Goal: Check status: Check status

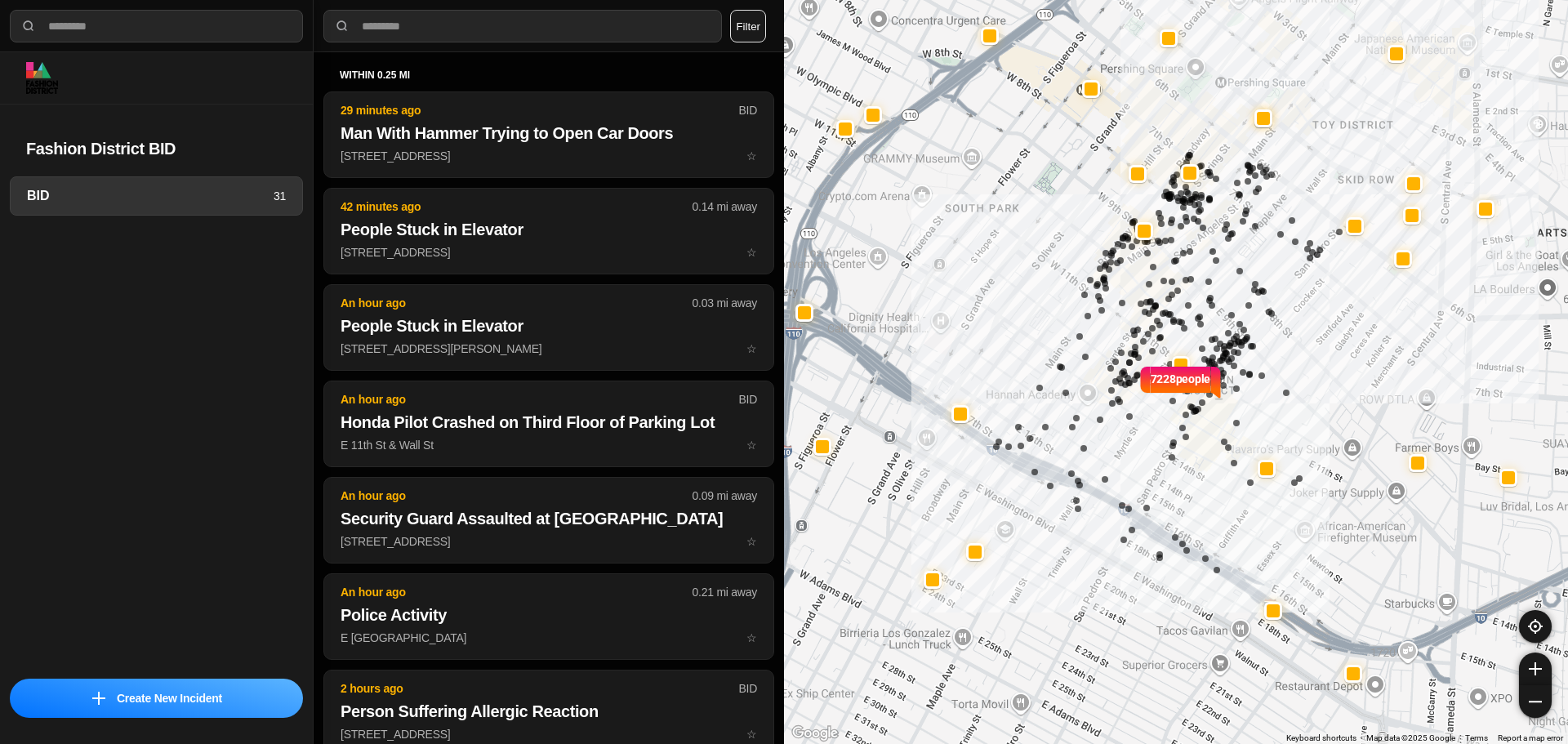
select select "*"
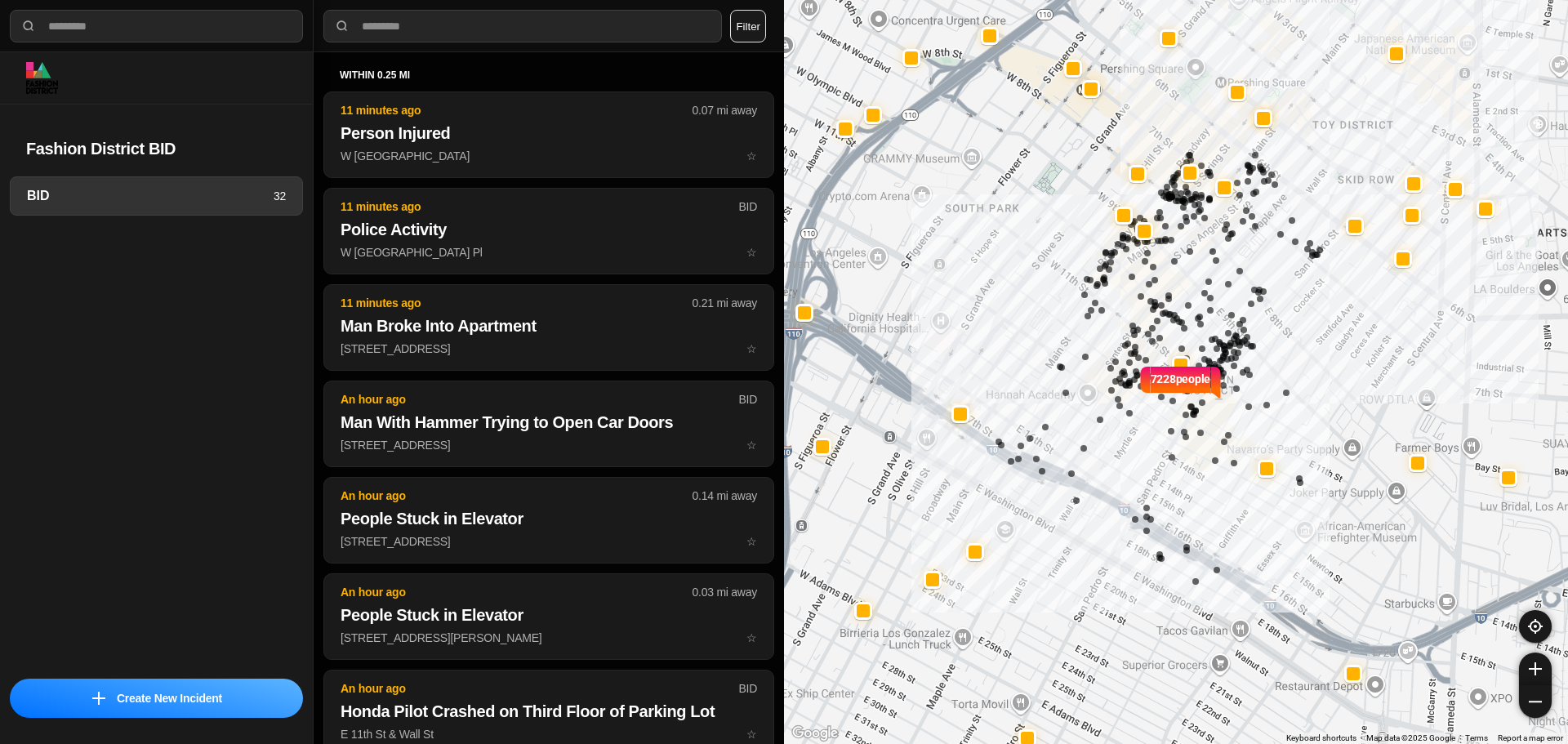
select select "*"
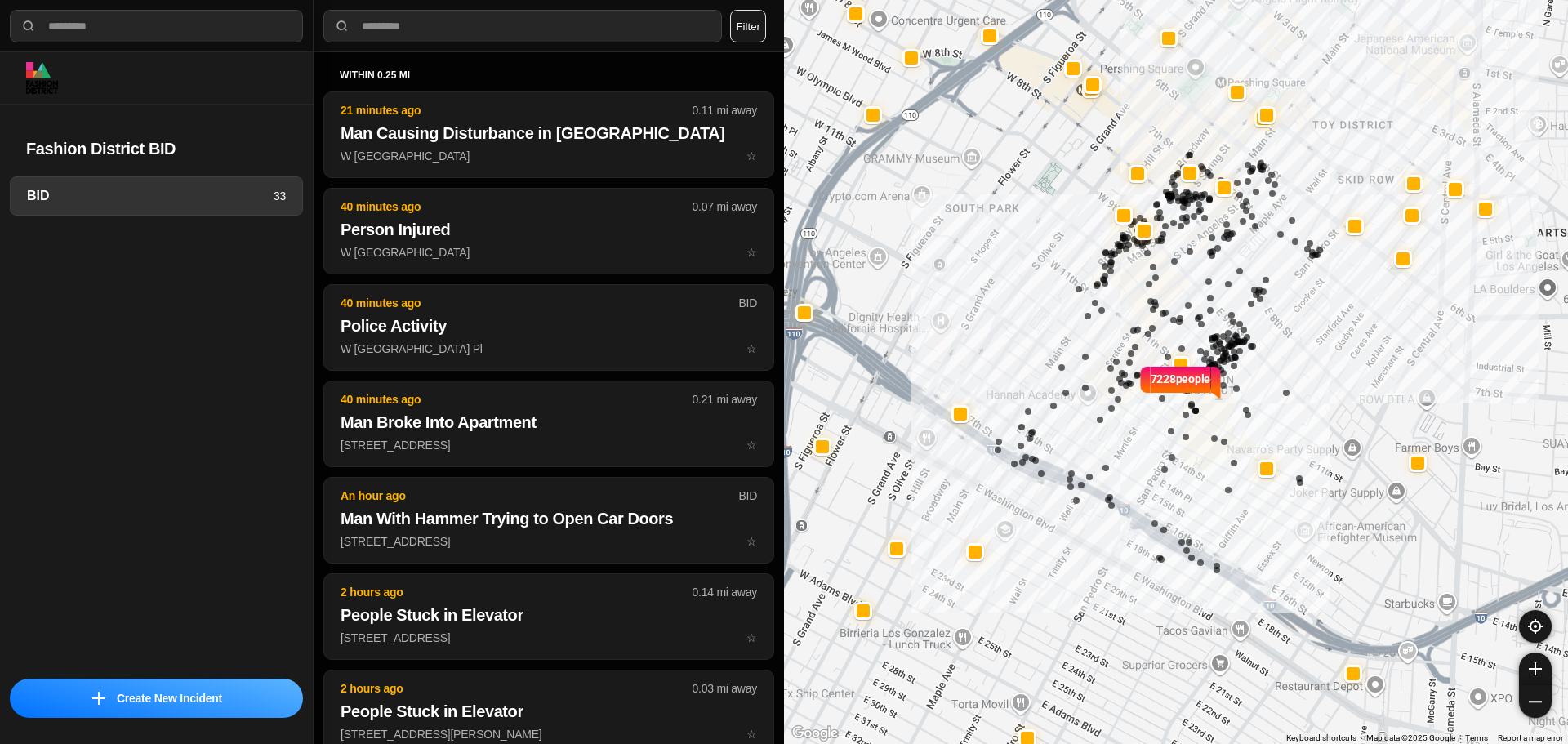
select select "*"
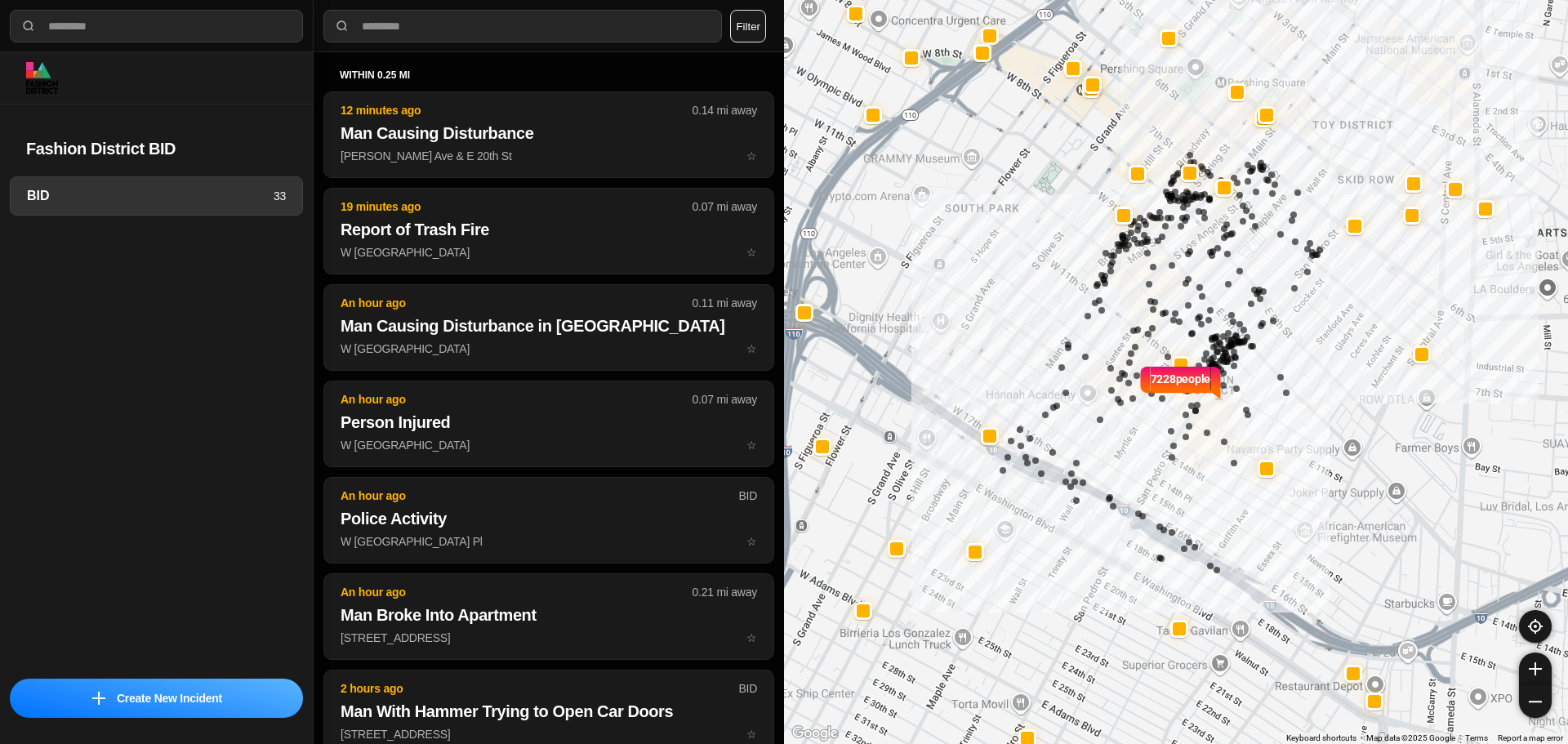
select select "*"
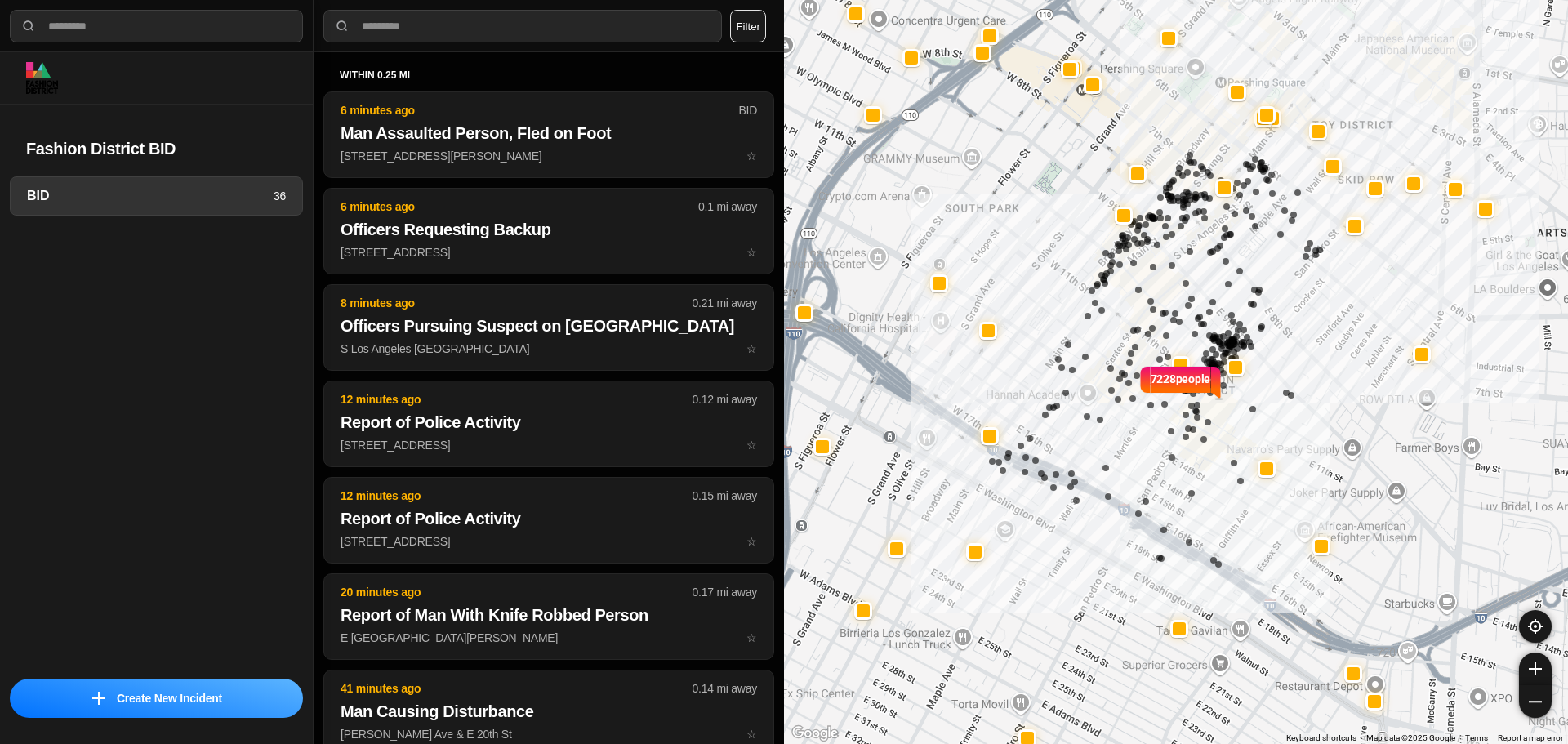
select select "*"
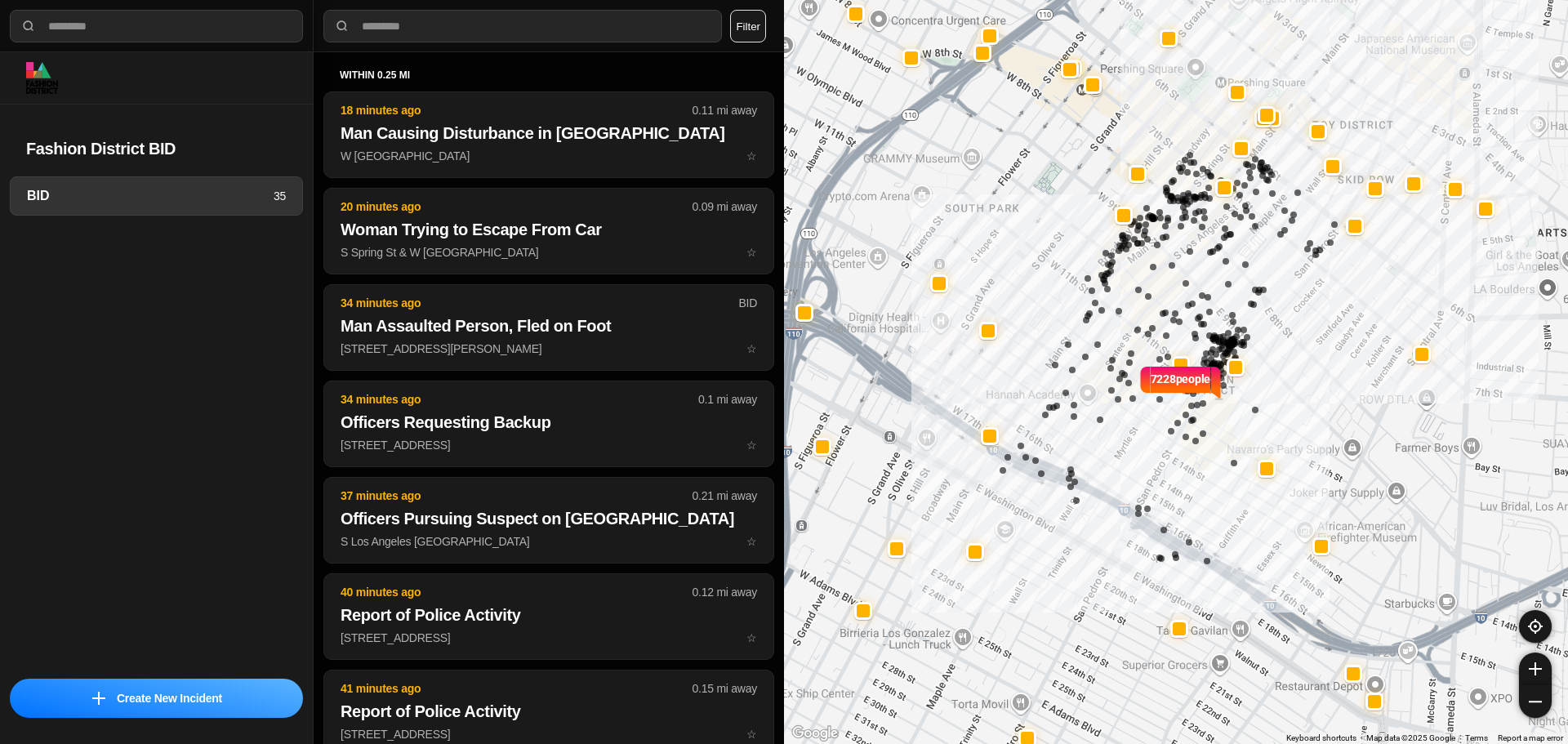
select select "*"
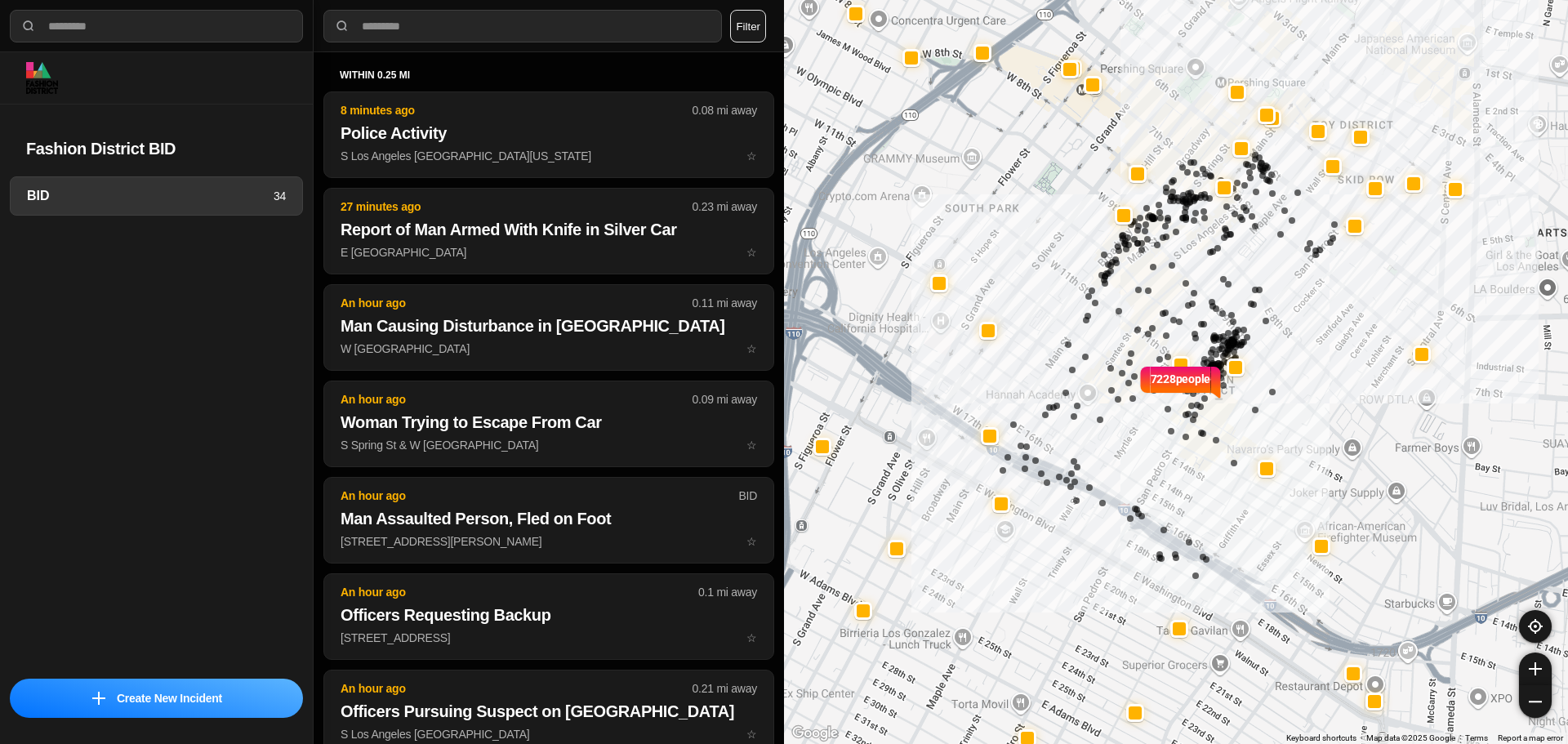
select select "*"
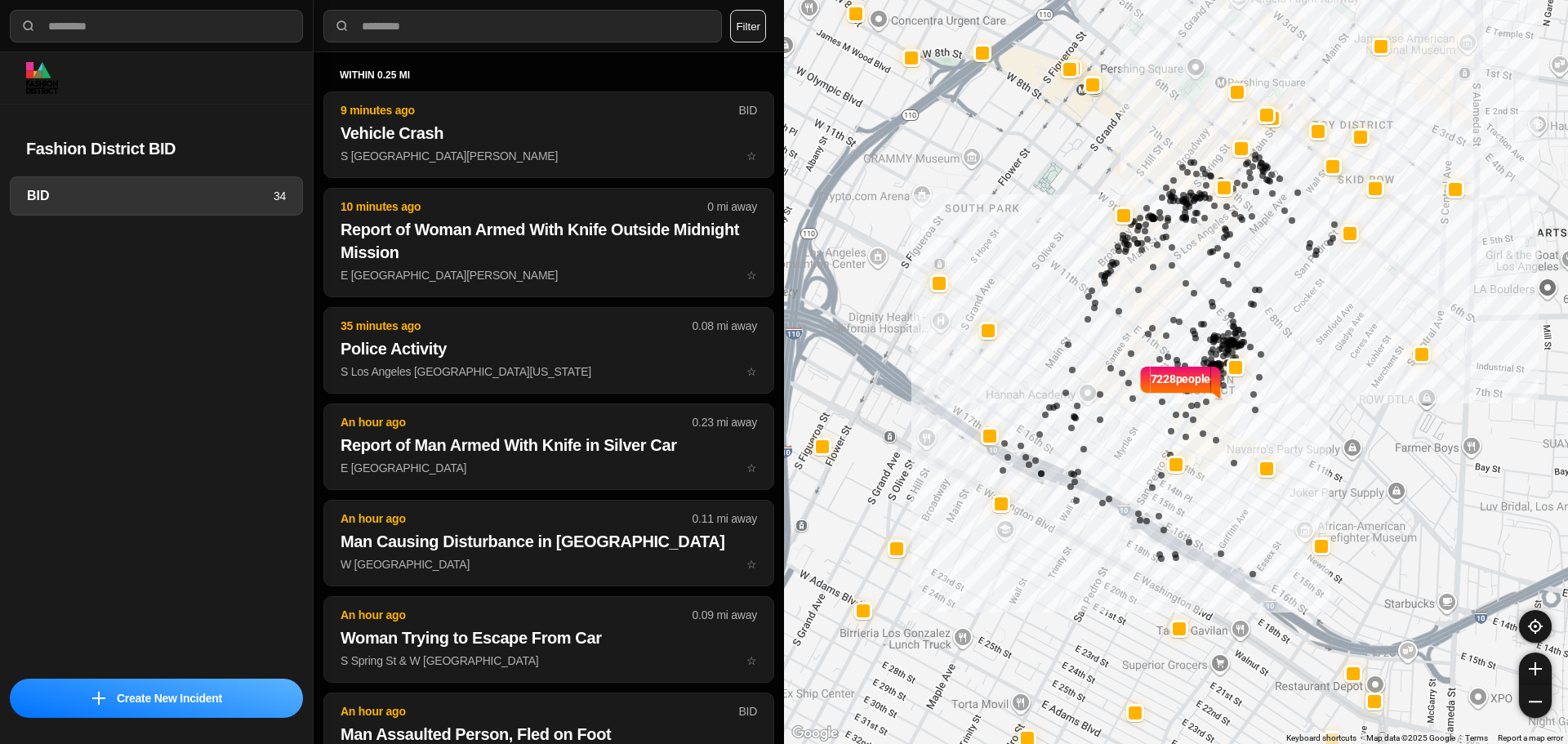
select select "*"
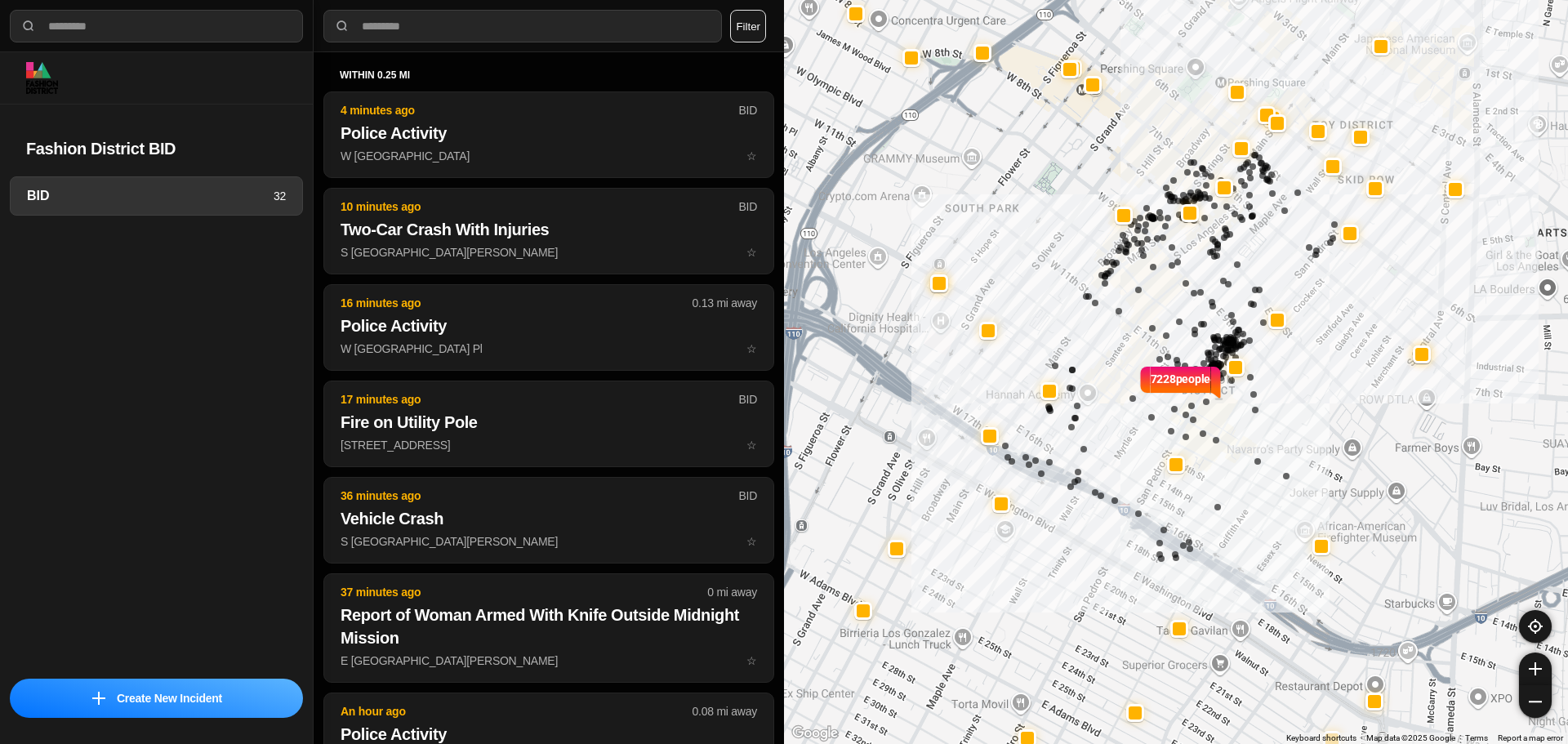
select select "*"
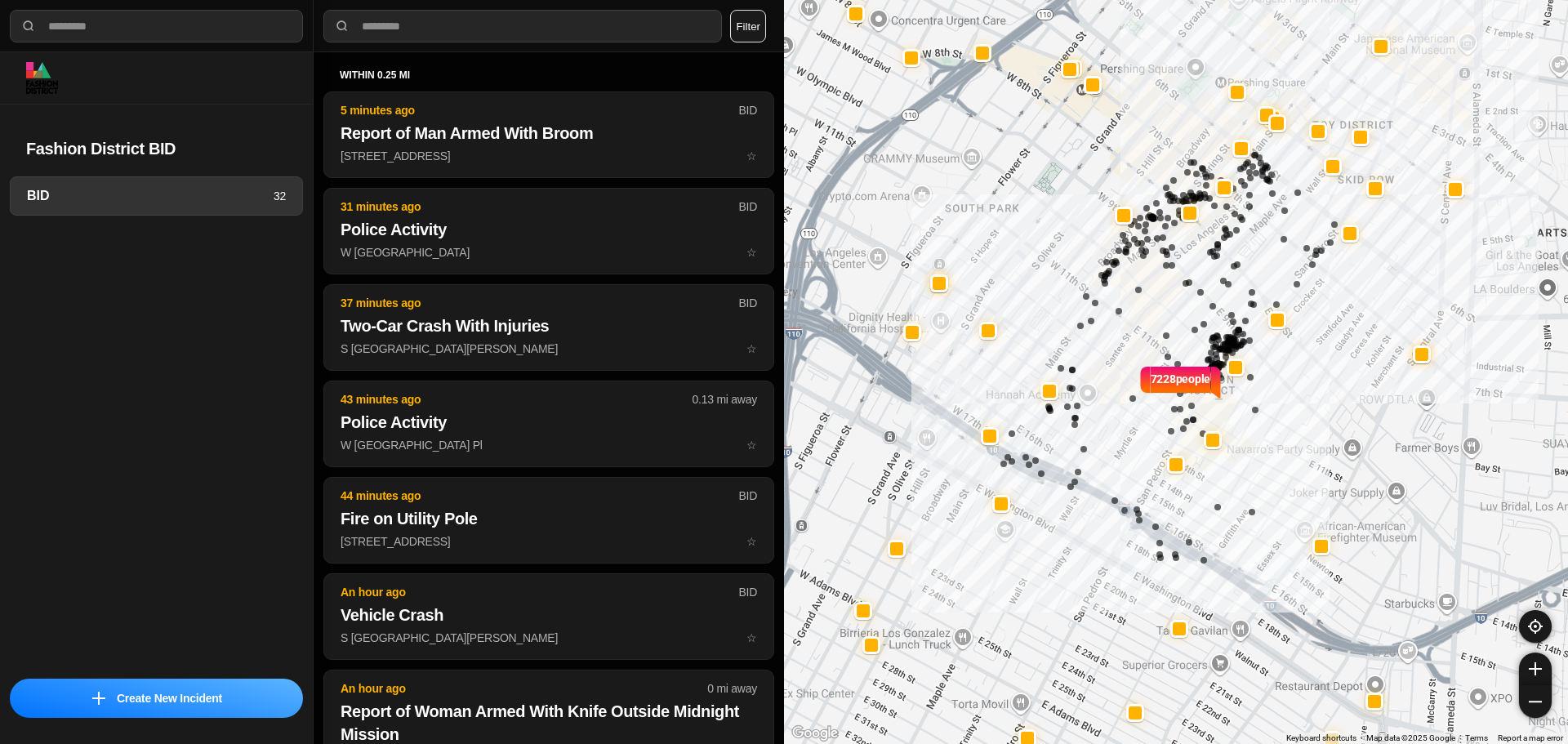
select select "*"
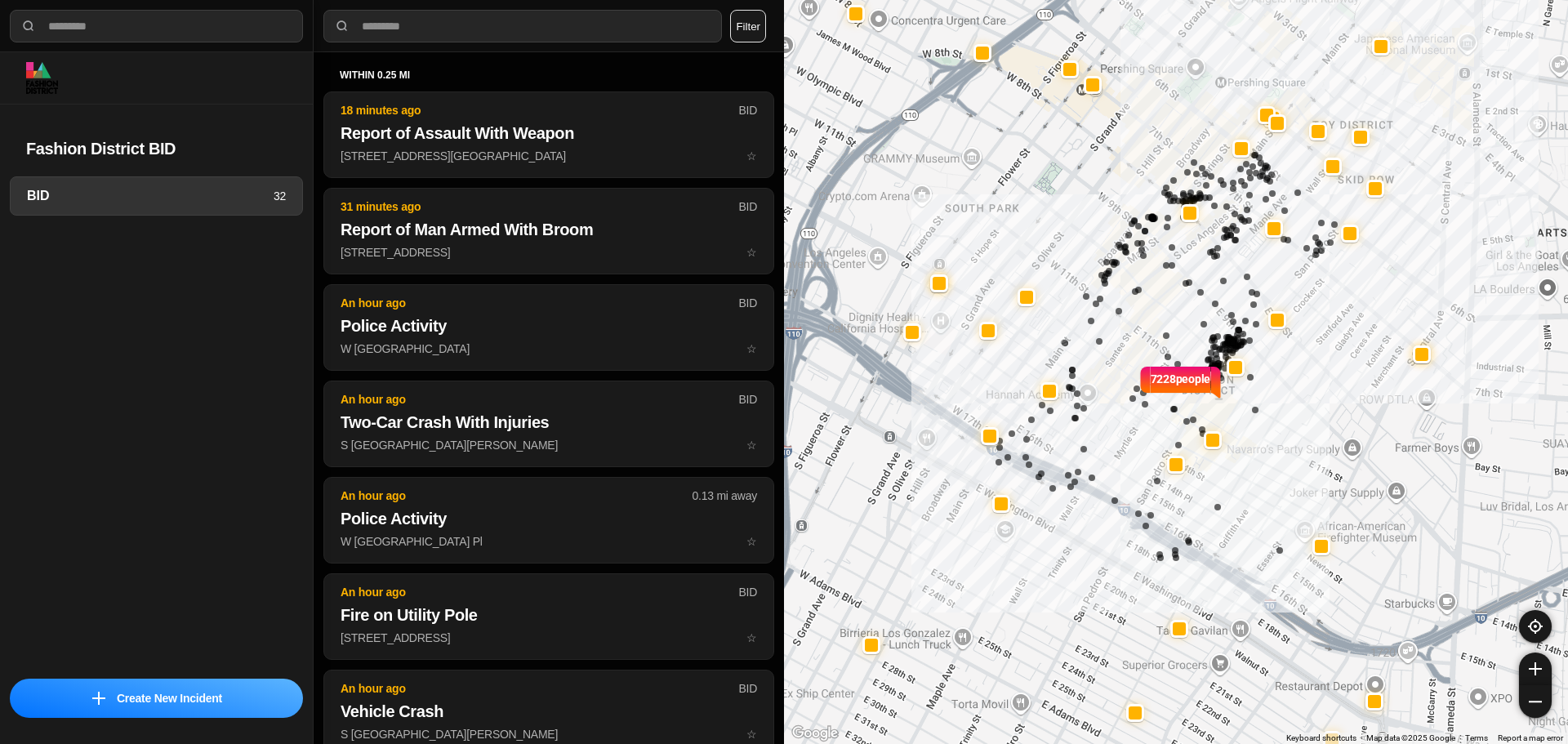
select select "*"
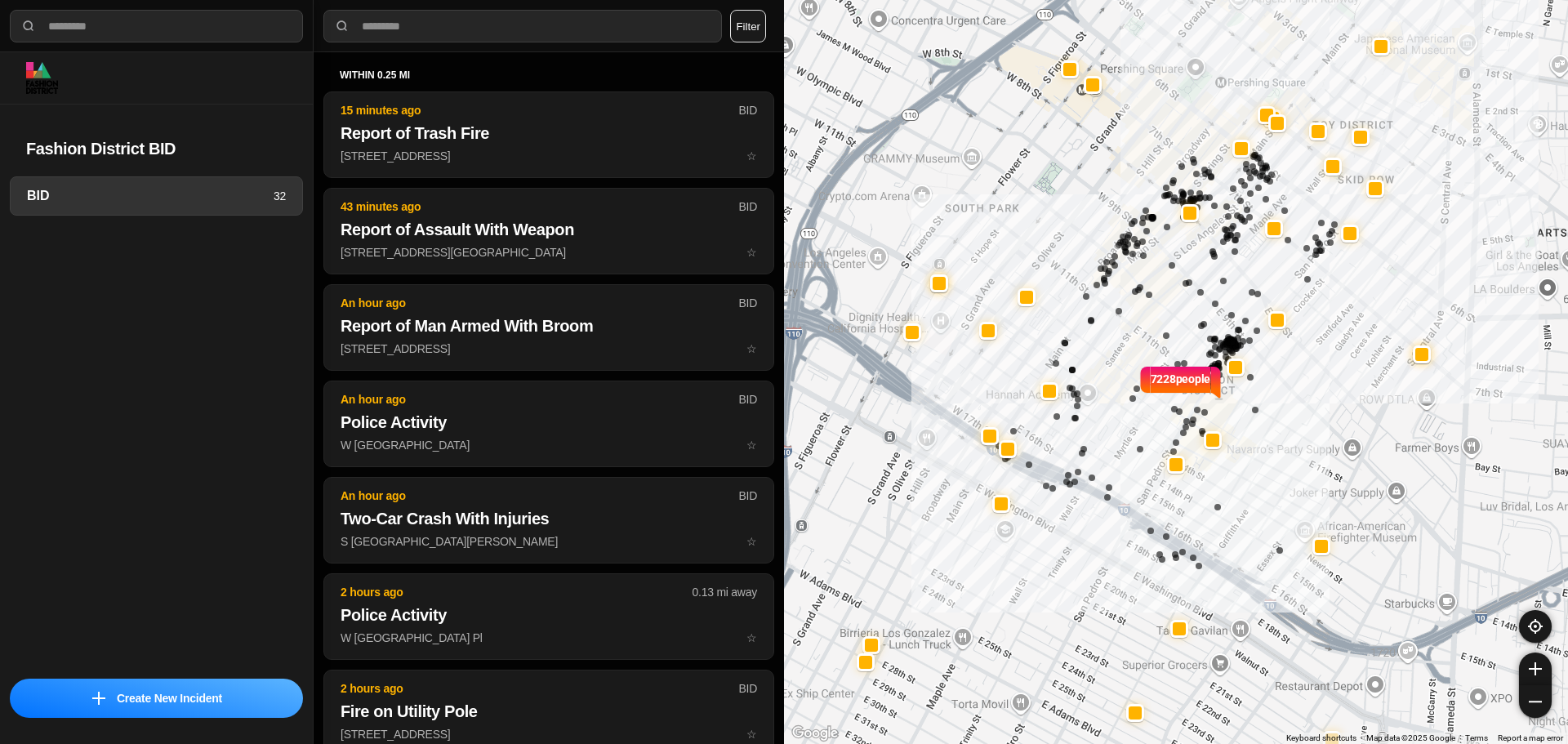
select select "*"
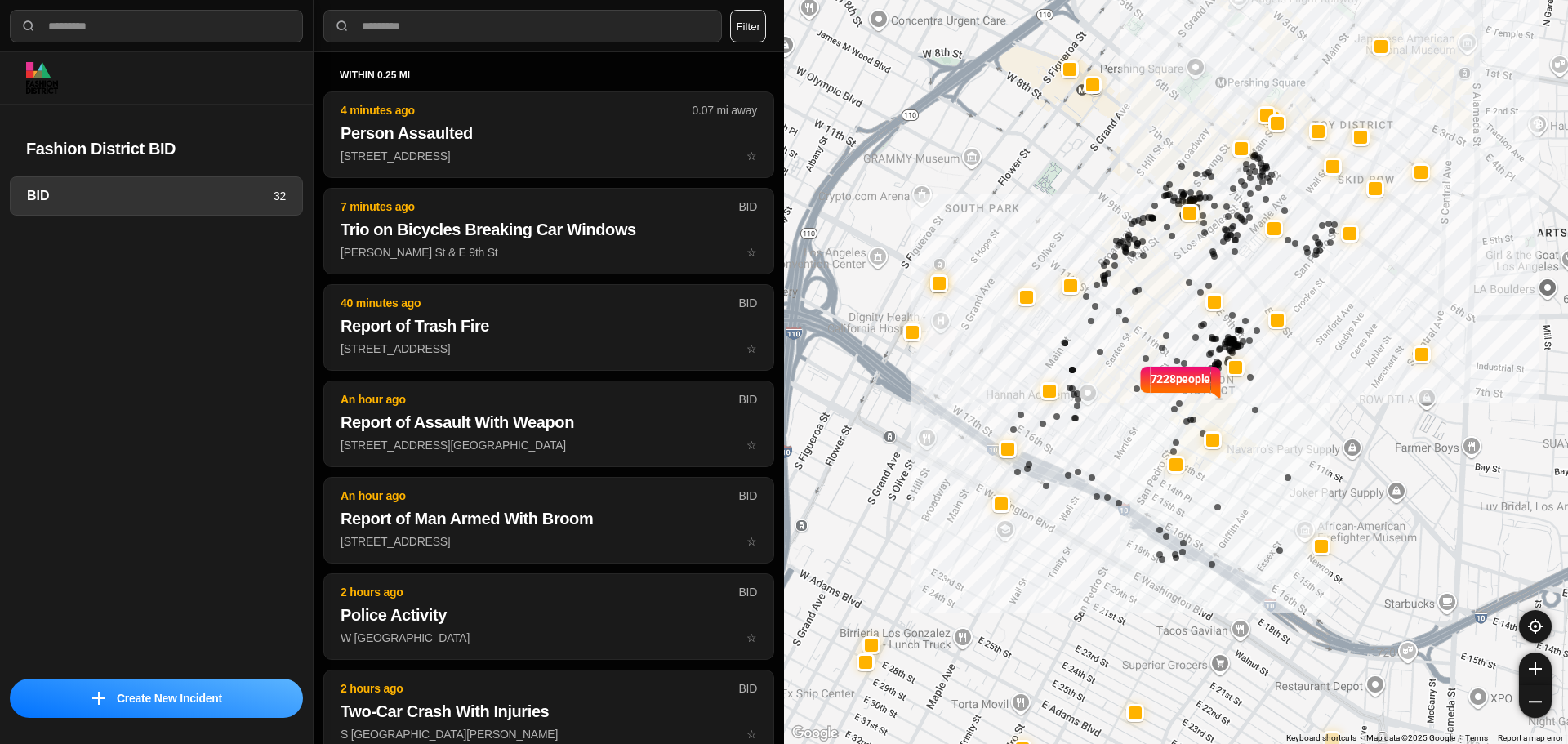
select select "*"
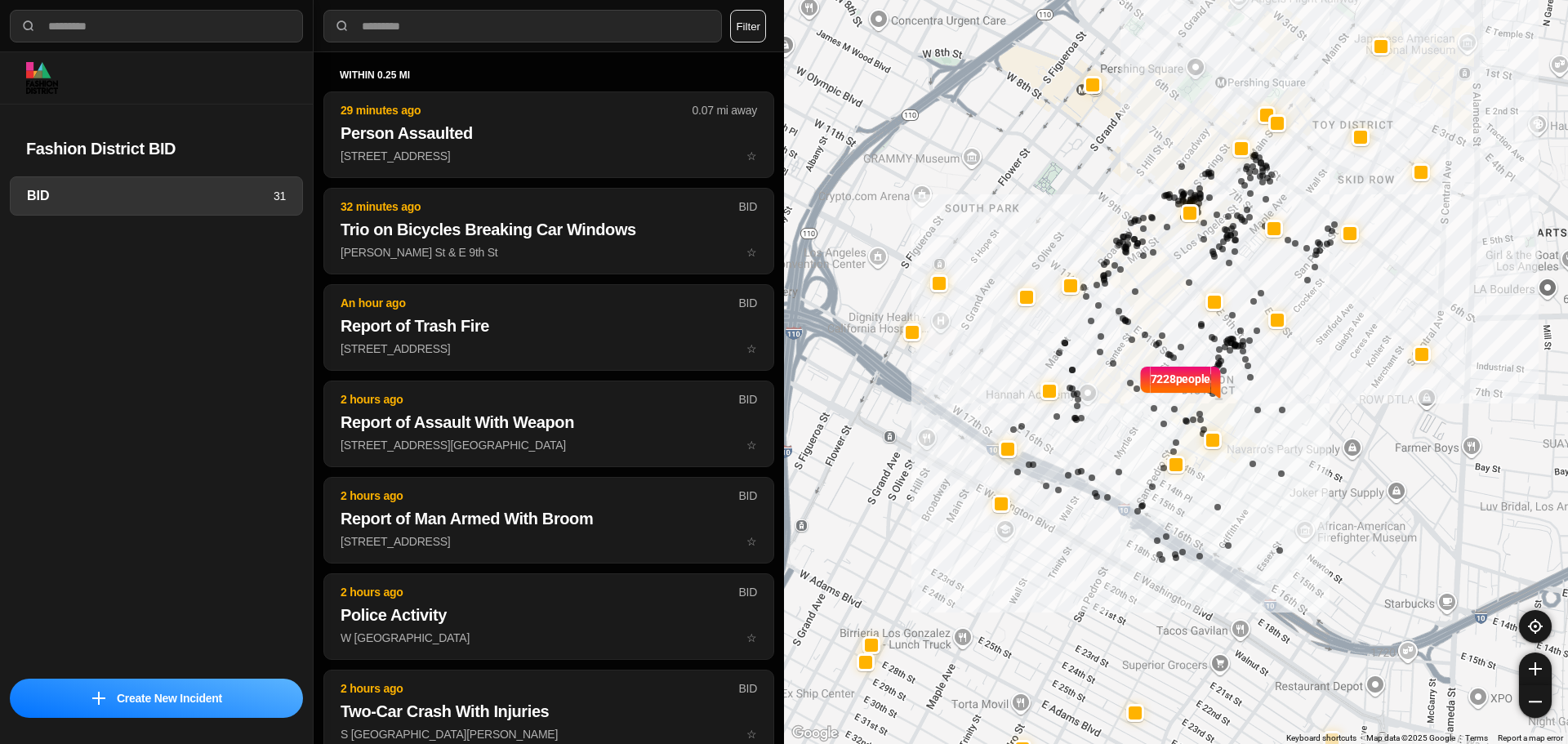
select select "*"
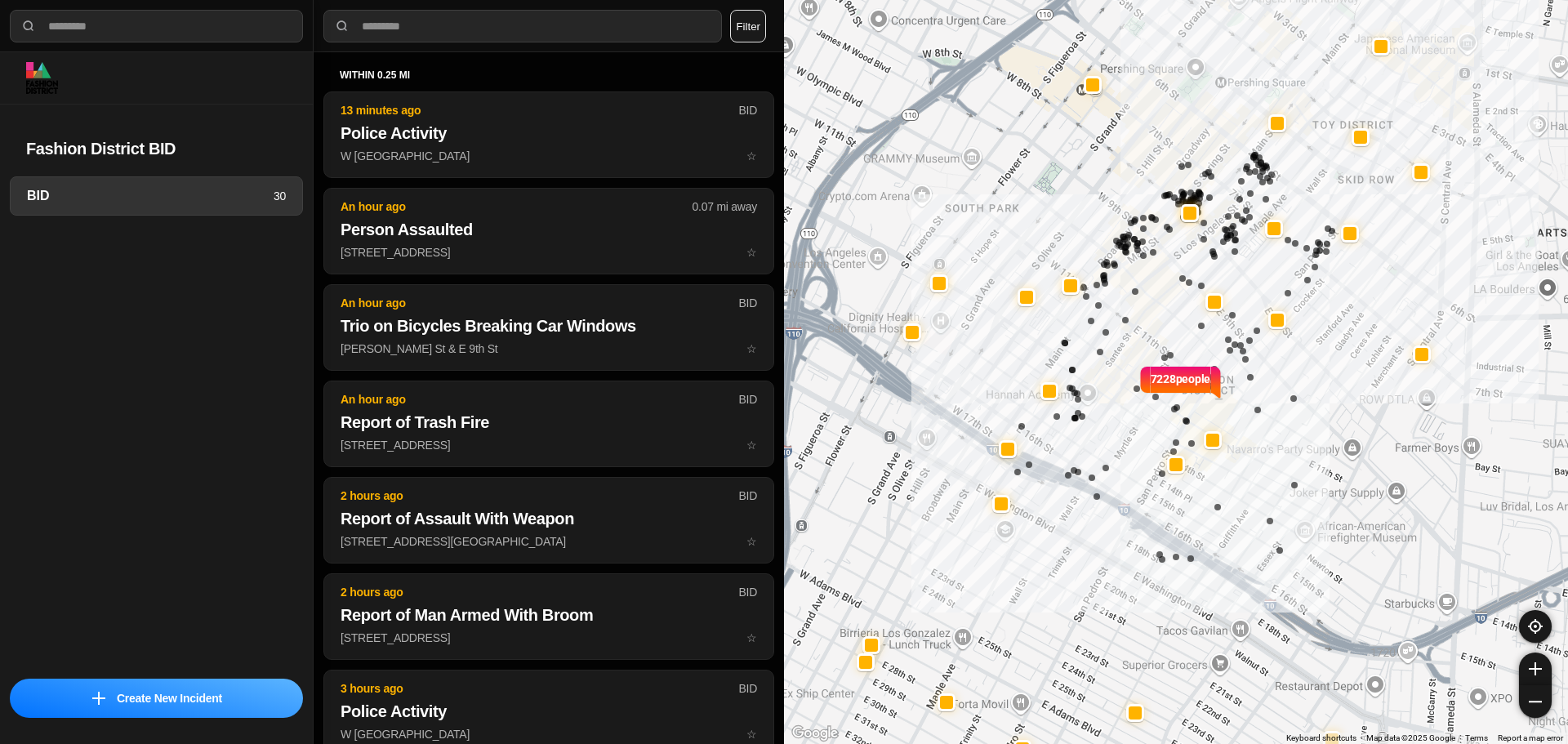
select select "*"
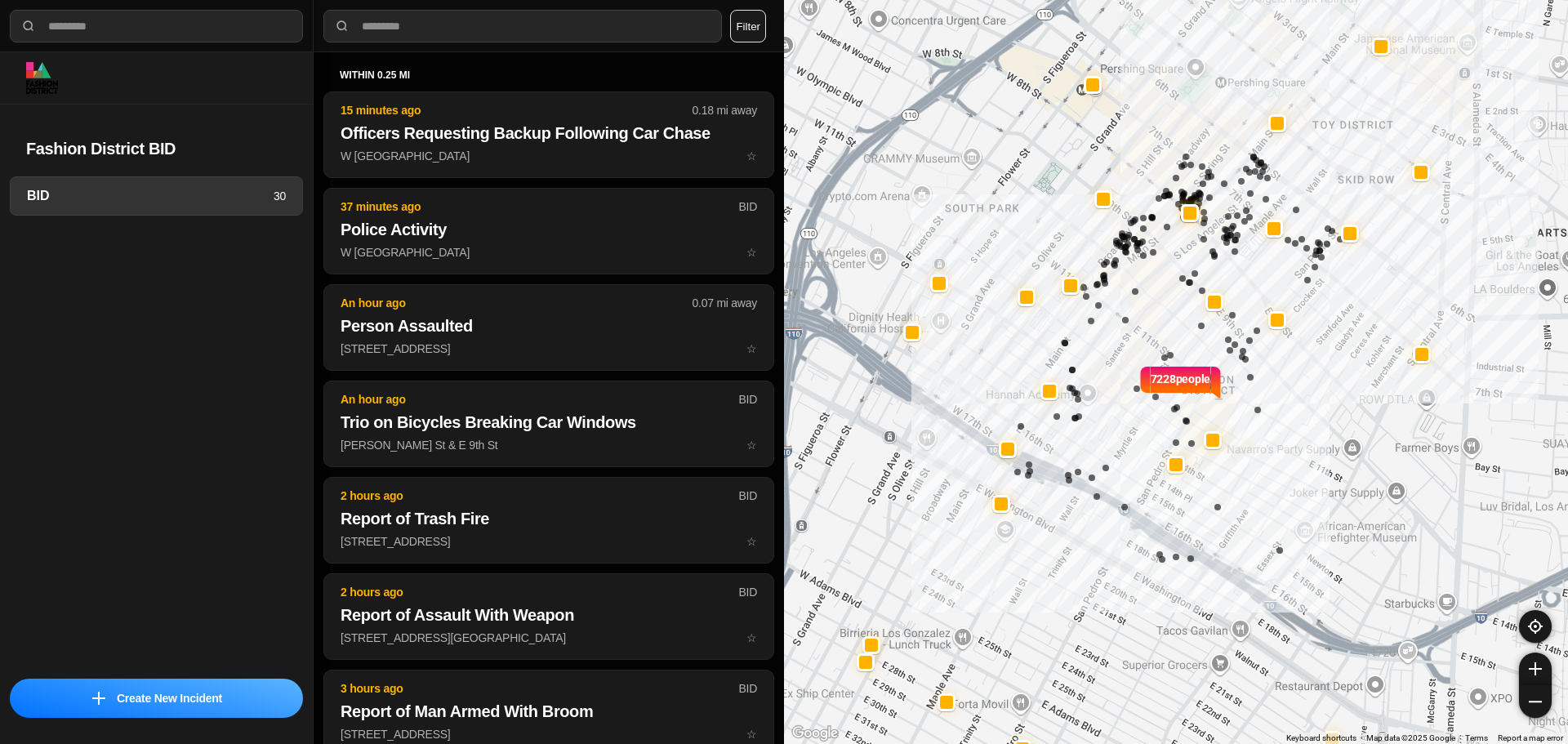
select select "*"
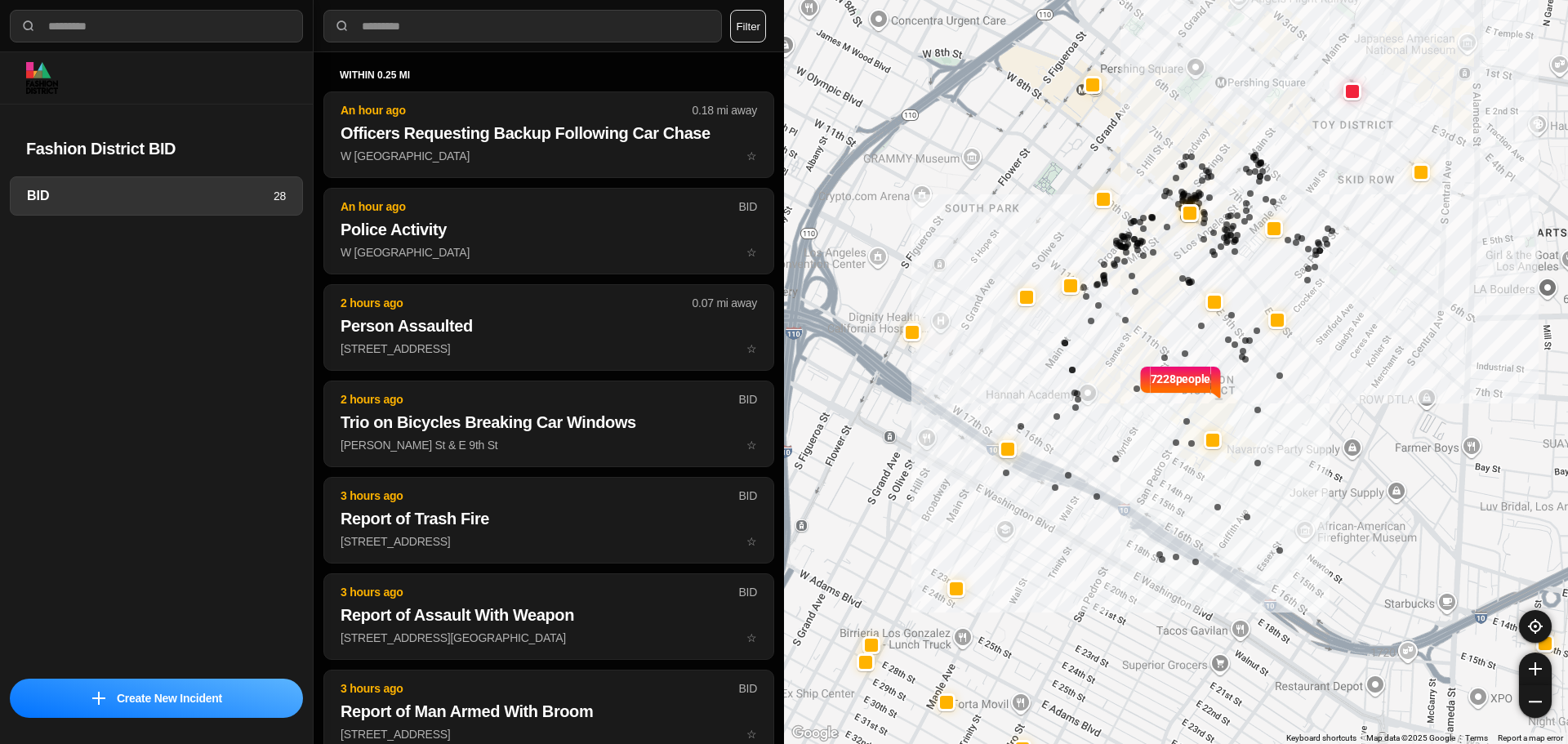
select select "*"
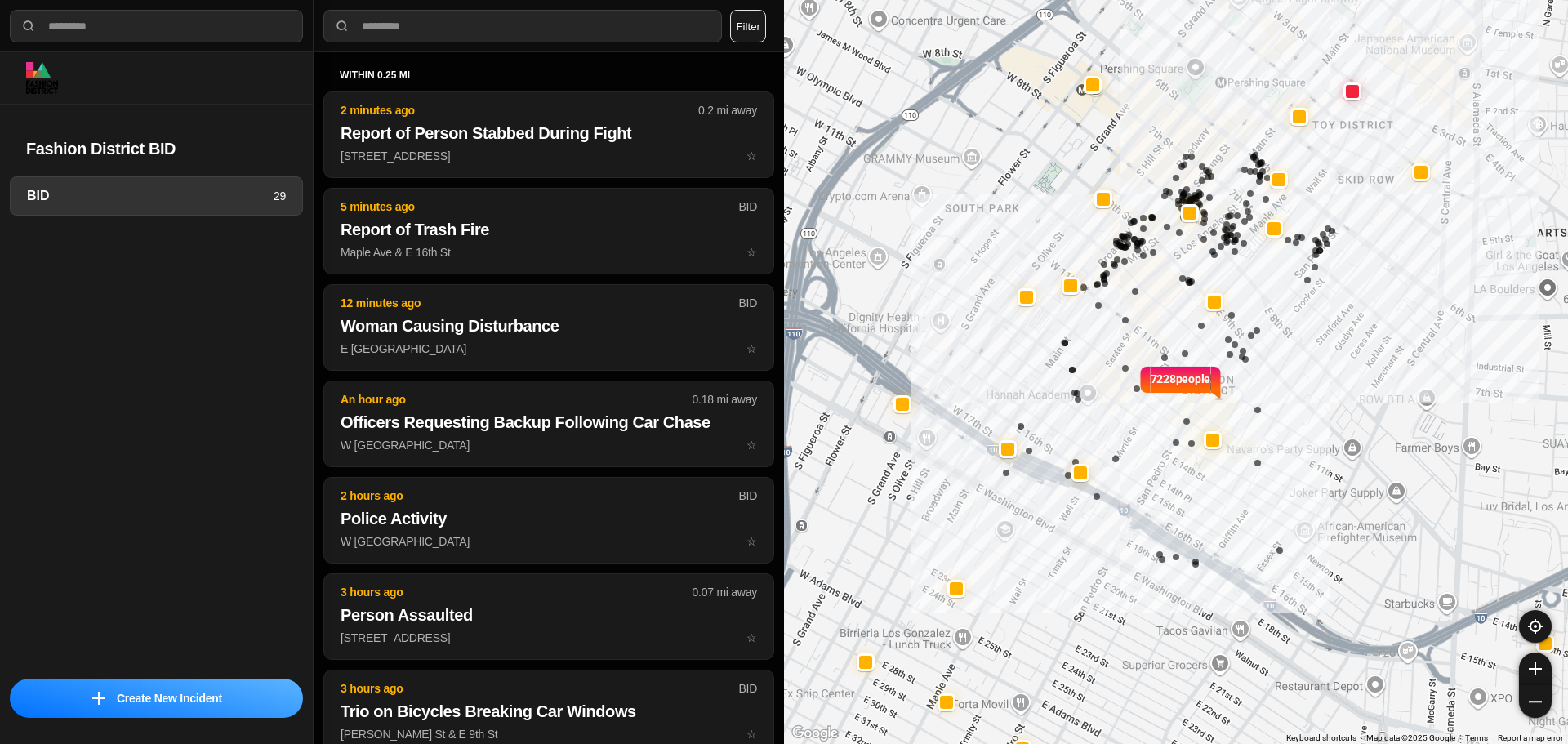
select select "*"
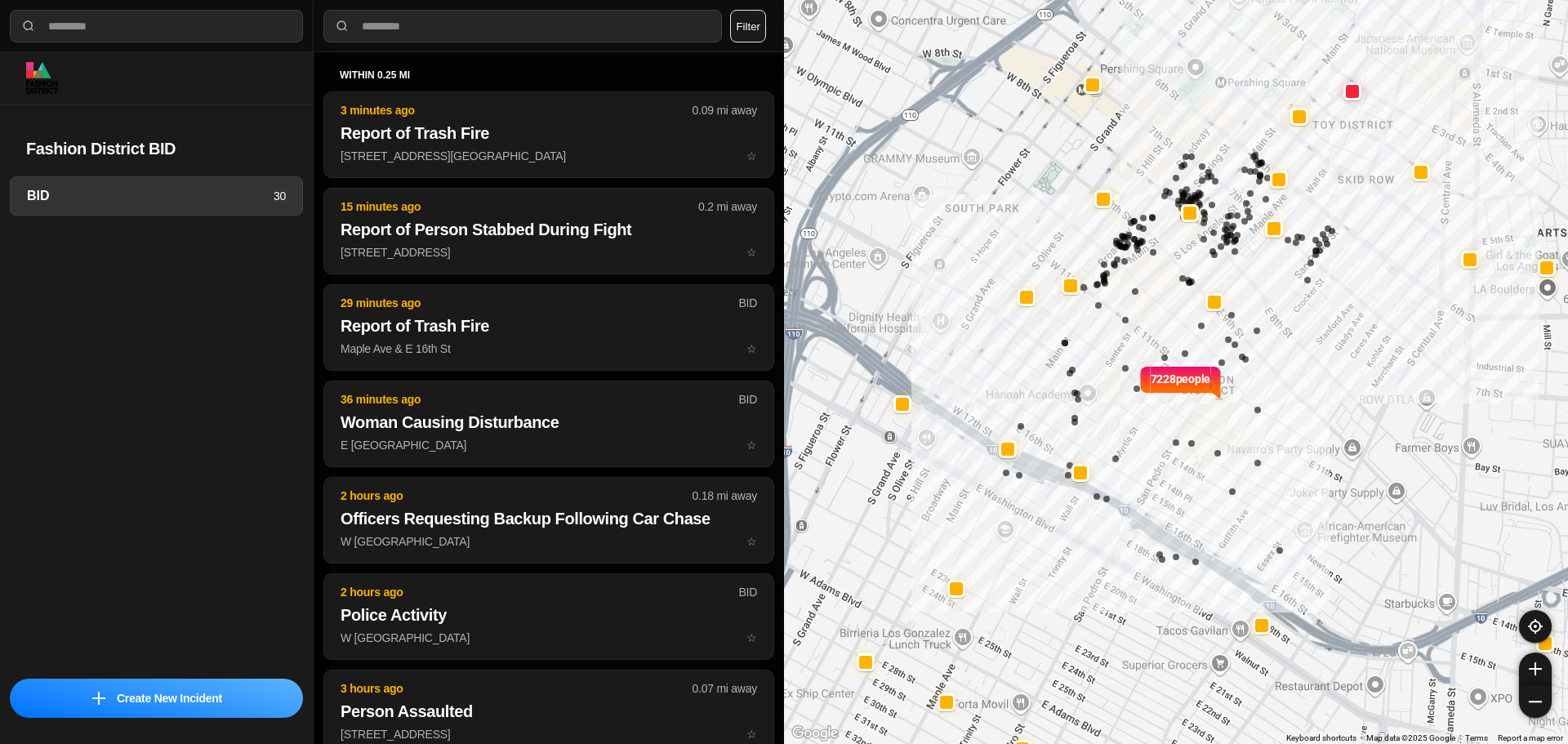
select select "*"
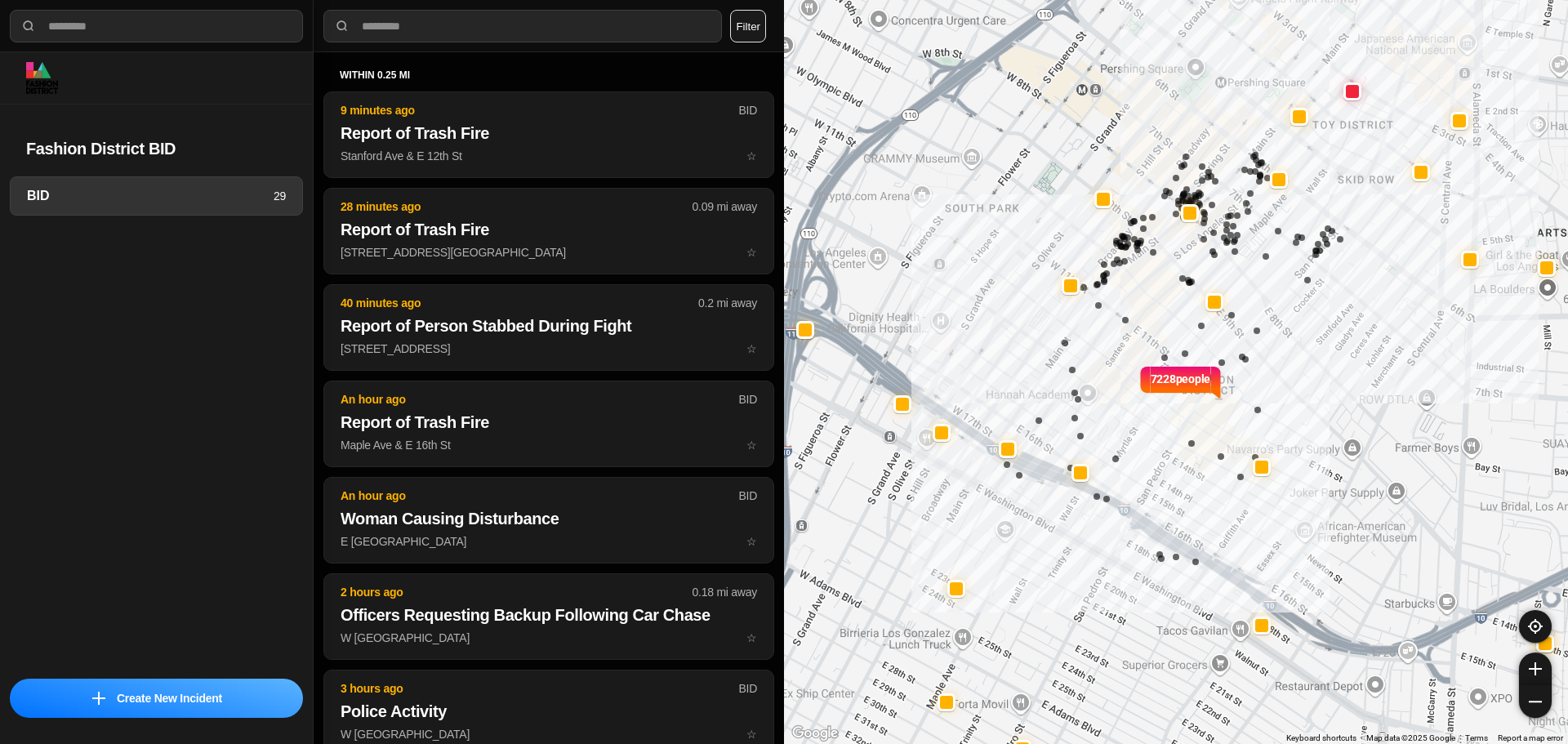
select select "*"
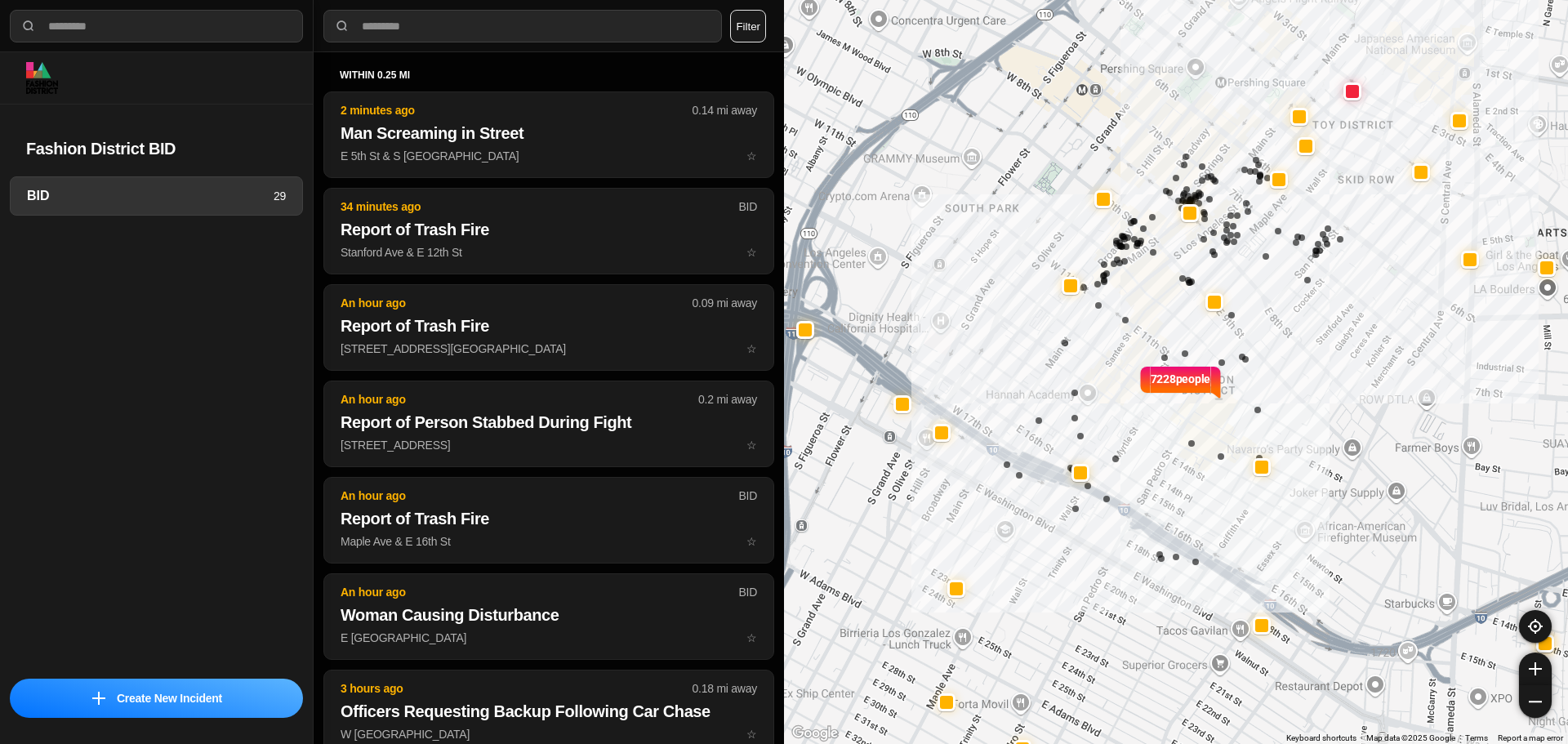
select select "*"
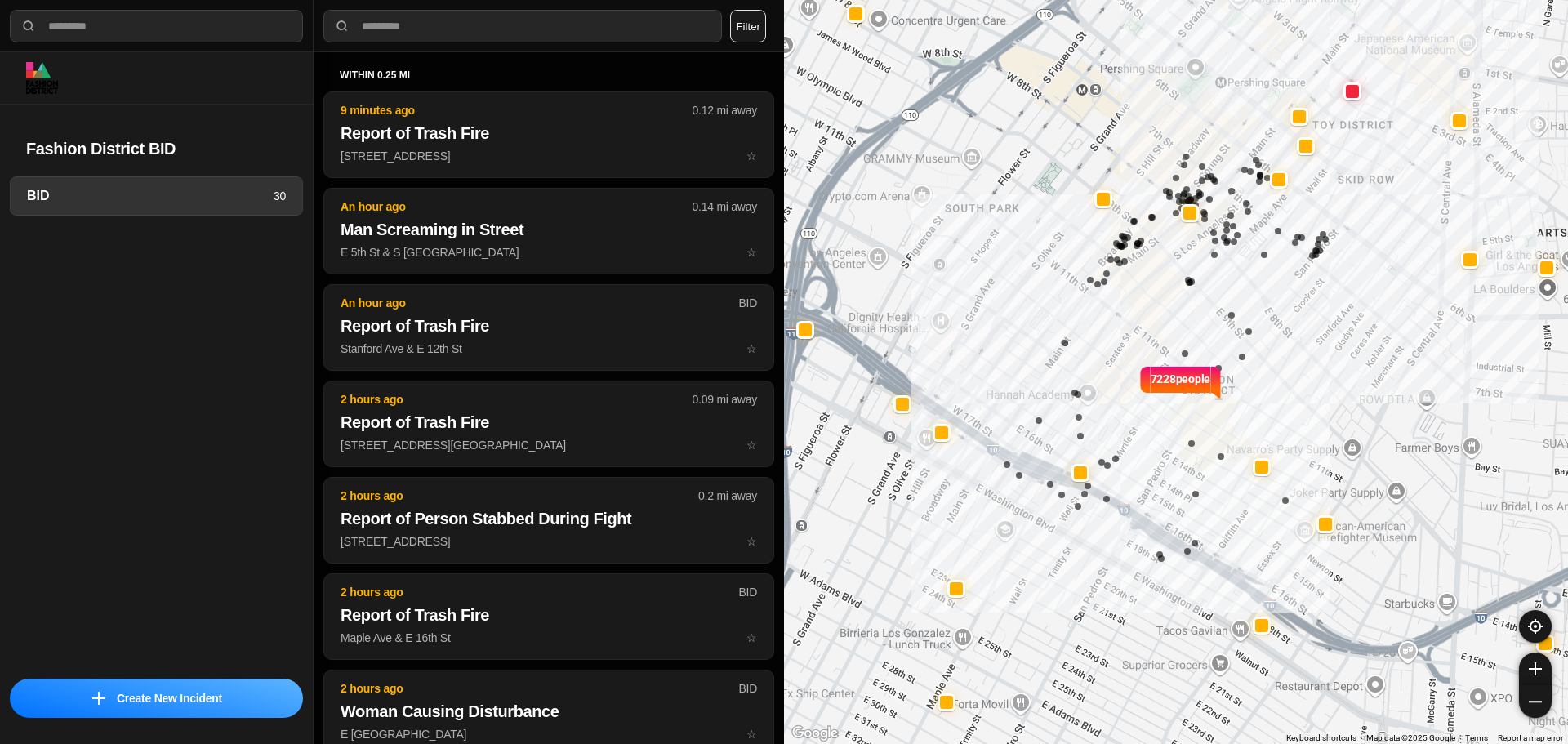
select select "*"
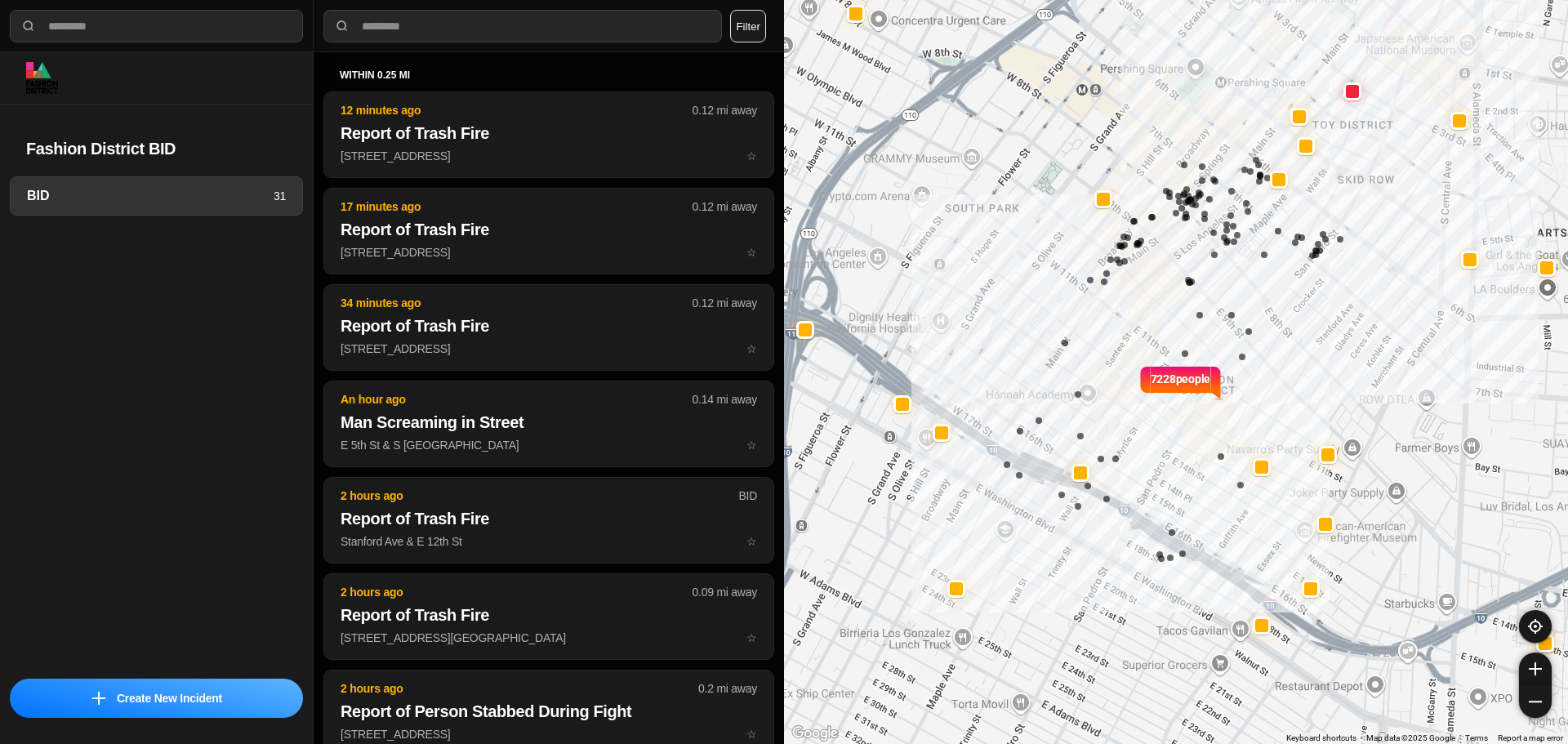
select select "*"
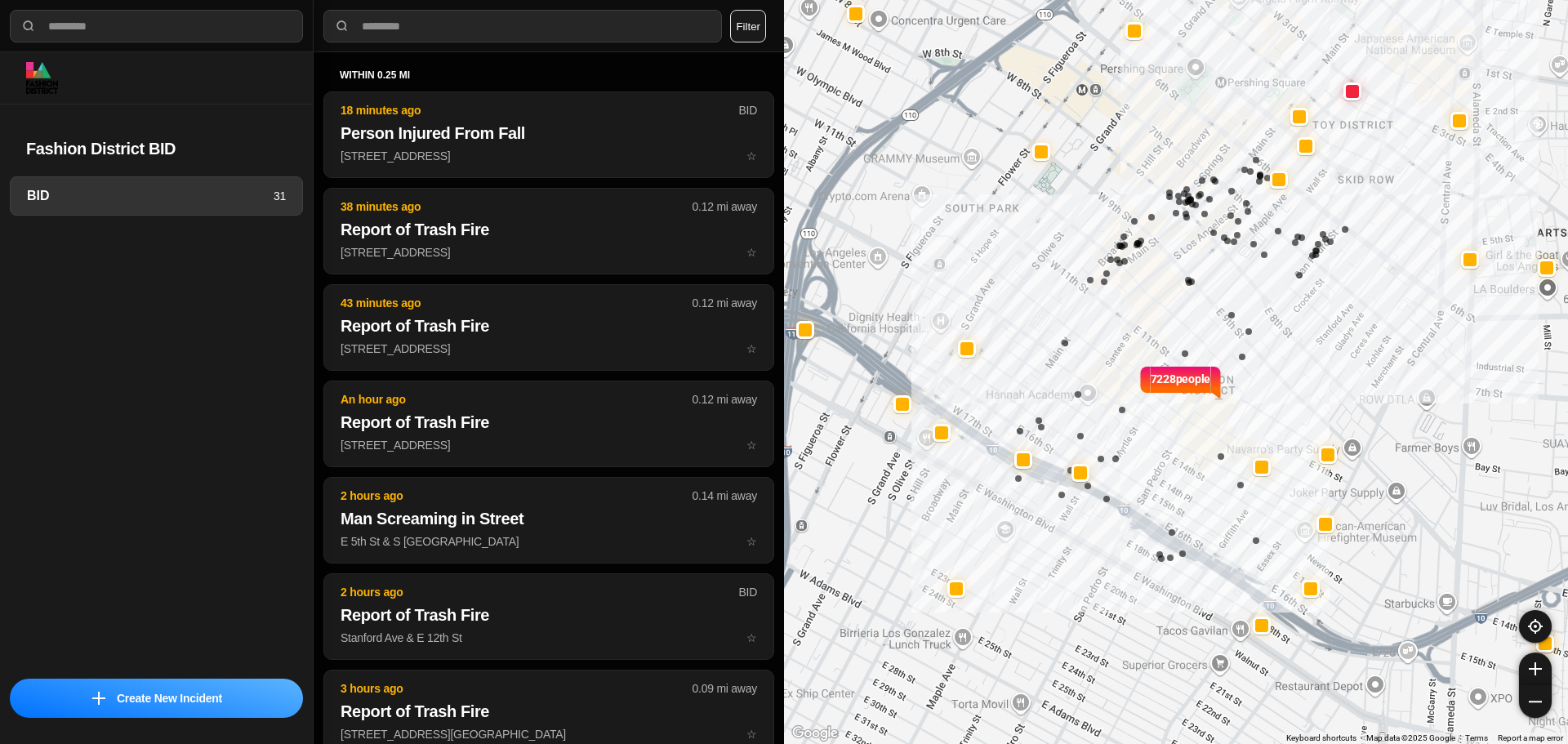
select select "*"
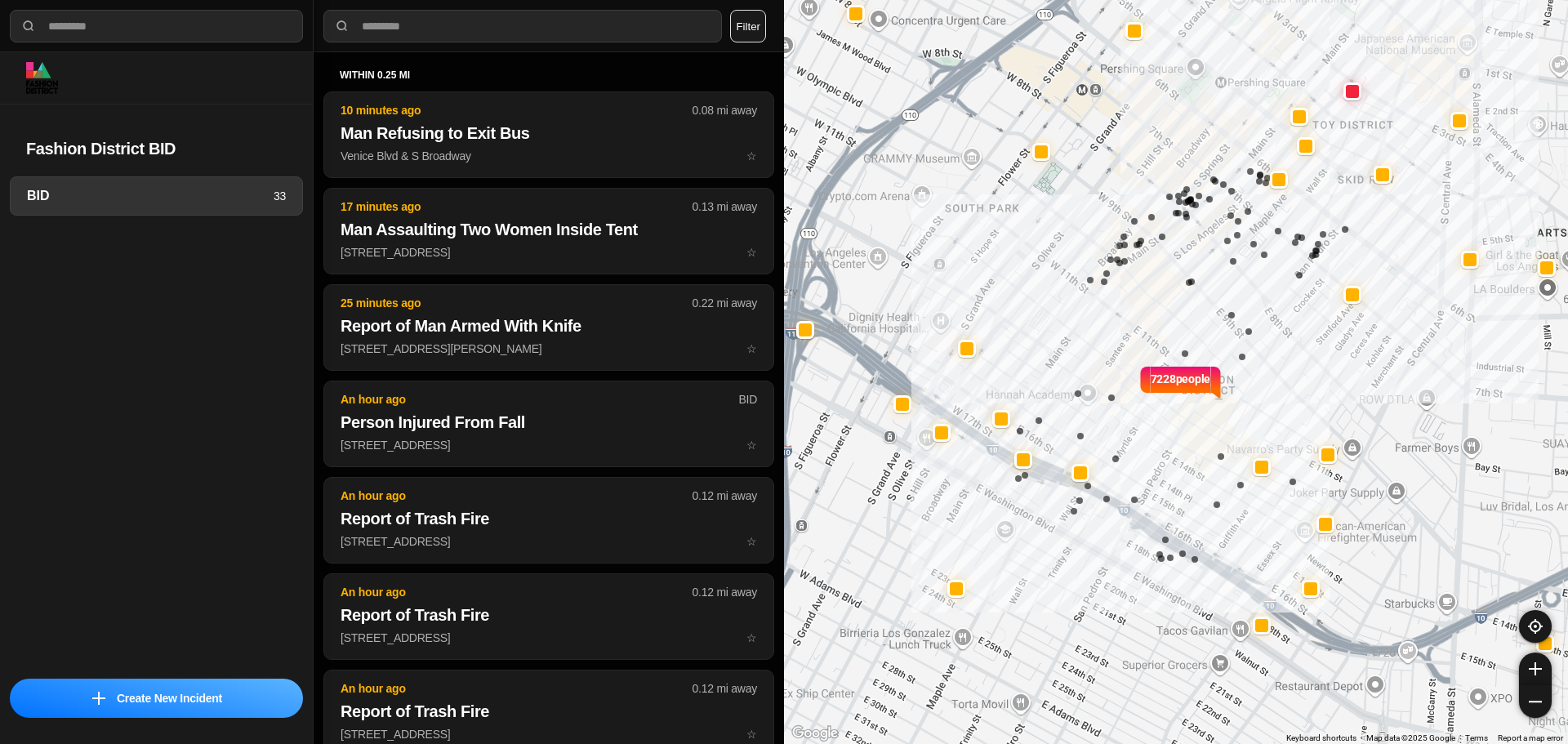
select select "*"
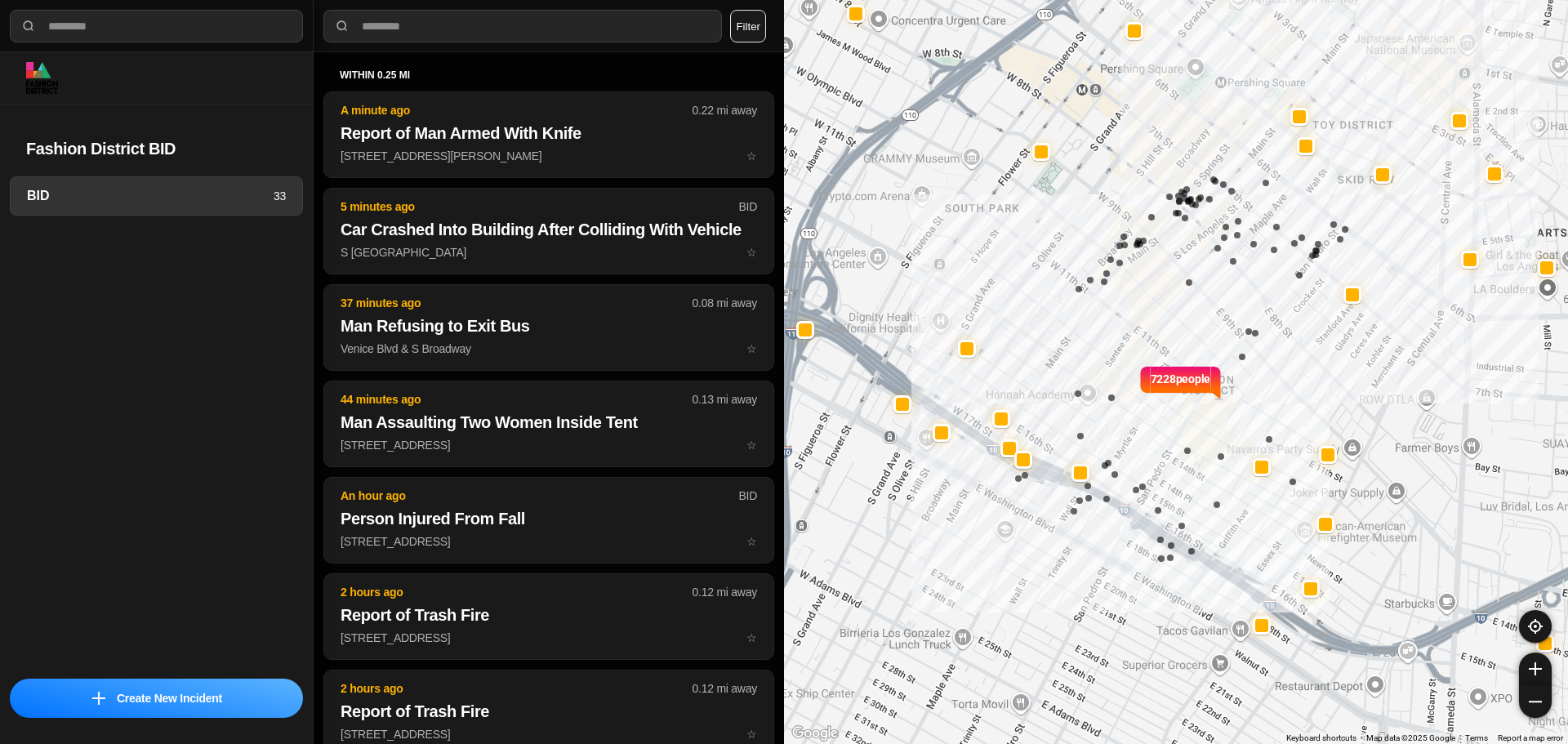
select select "*"
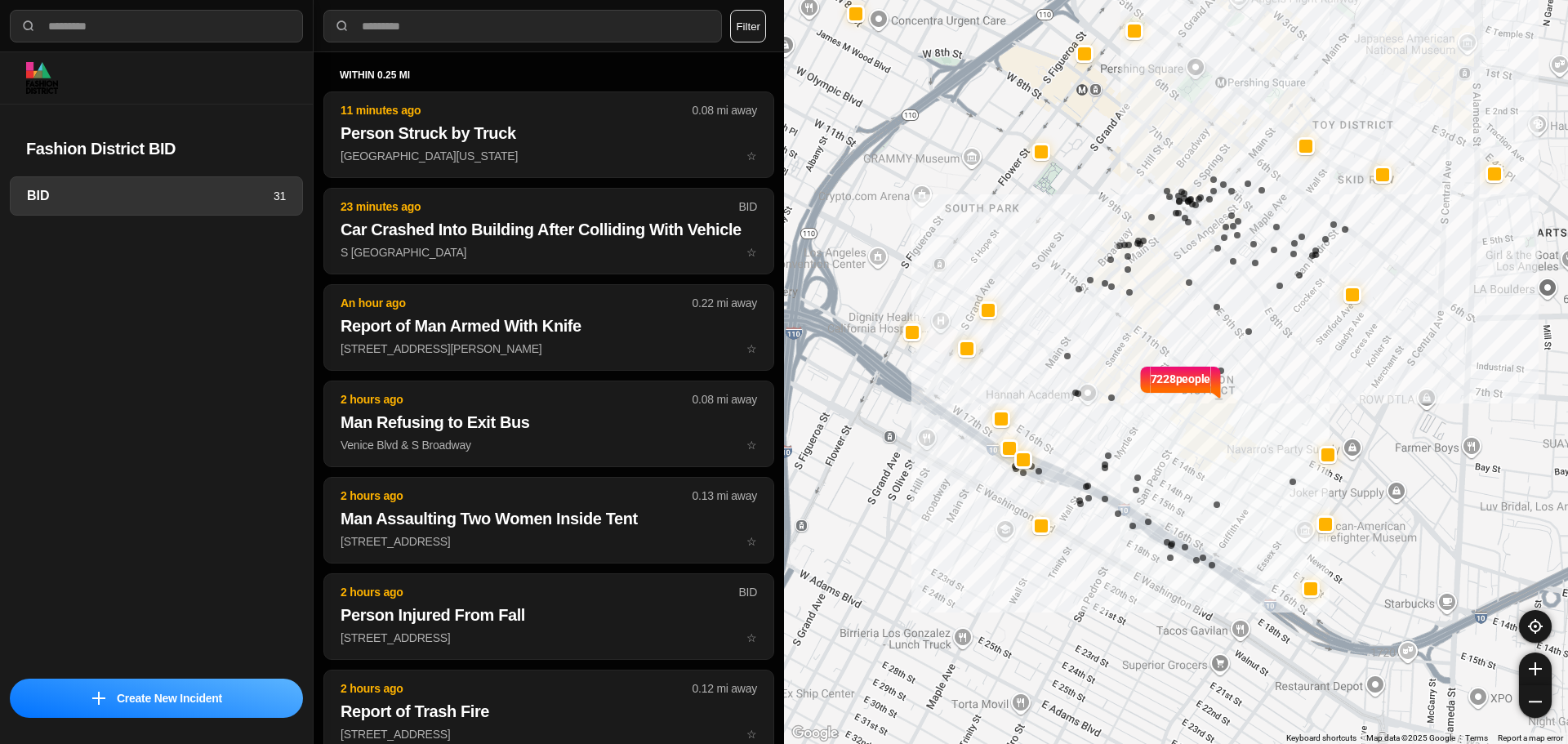
select select "*"
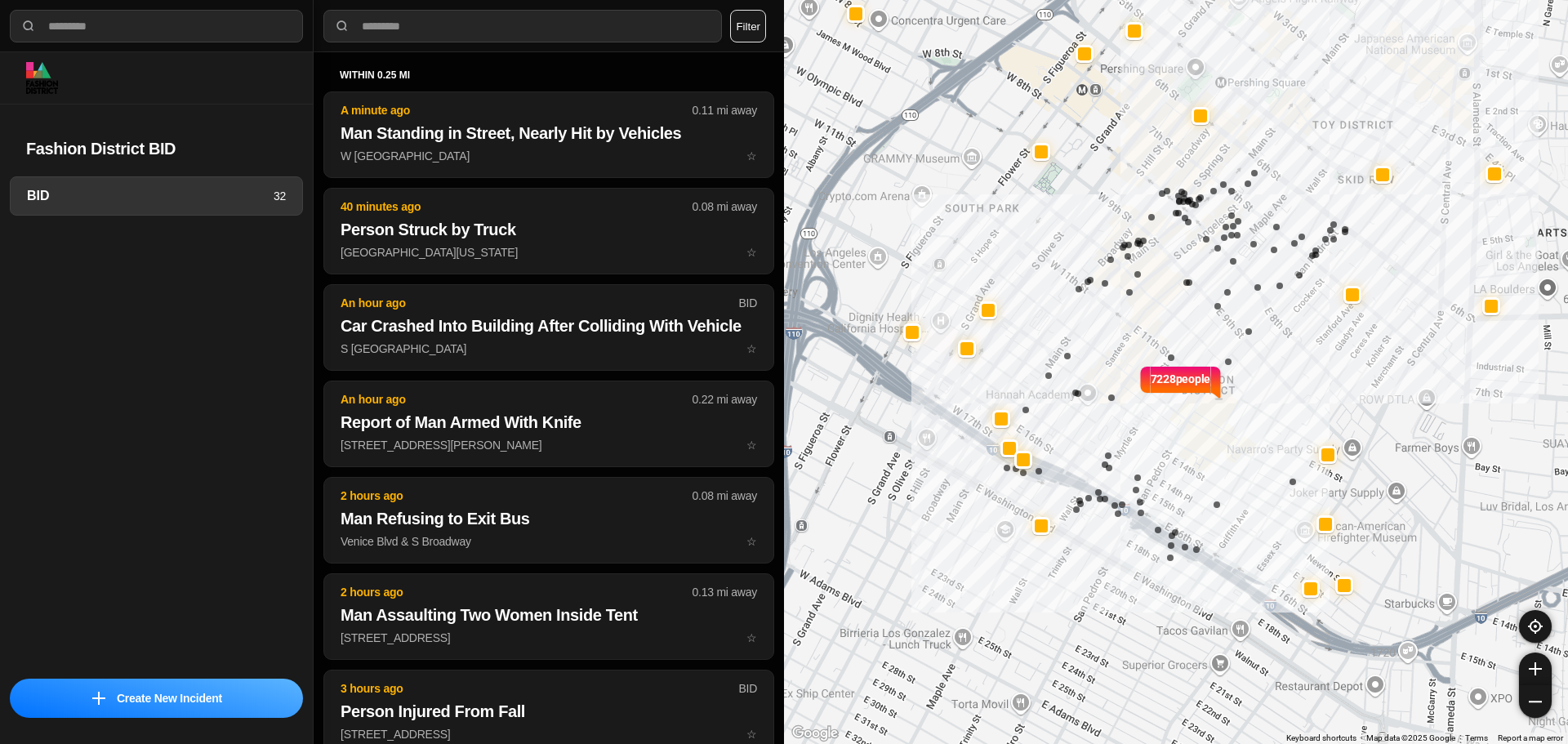
select select "*"
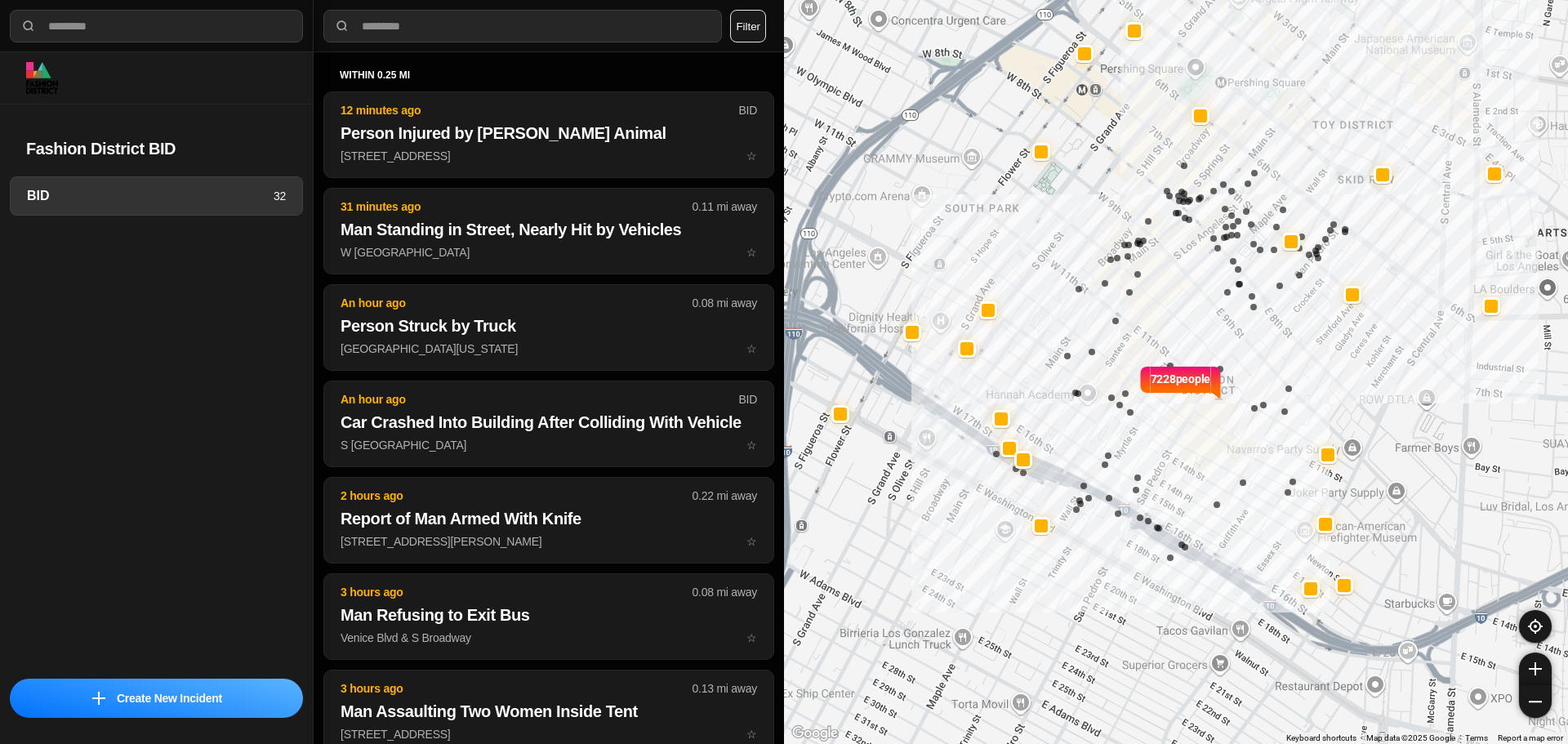
select select "*"
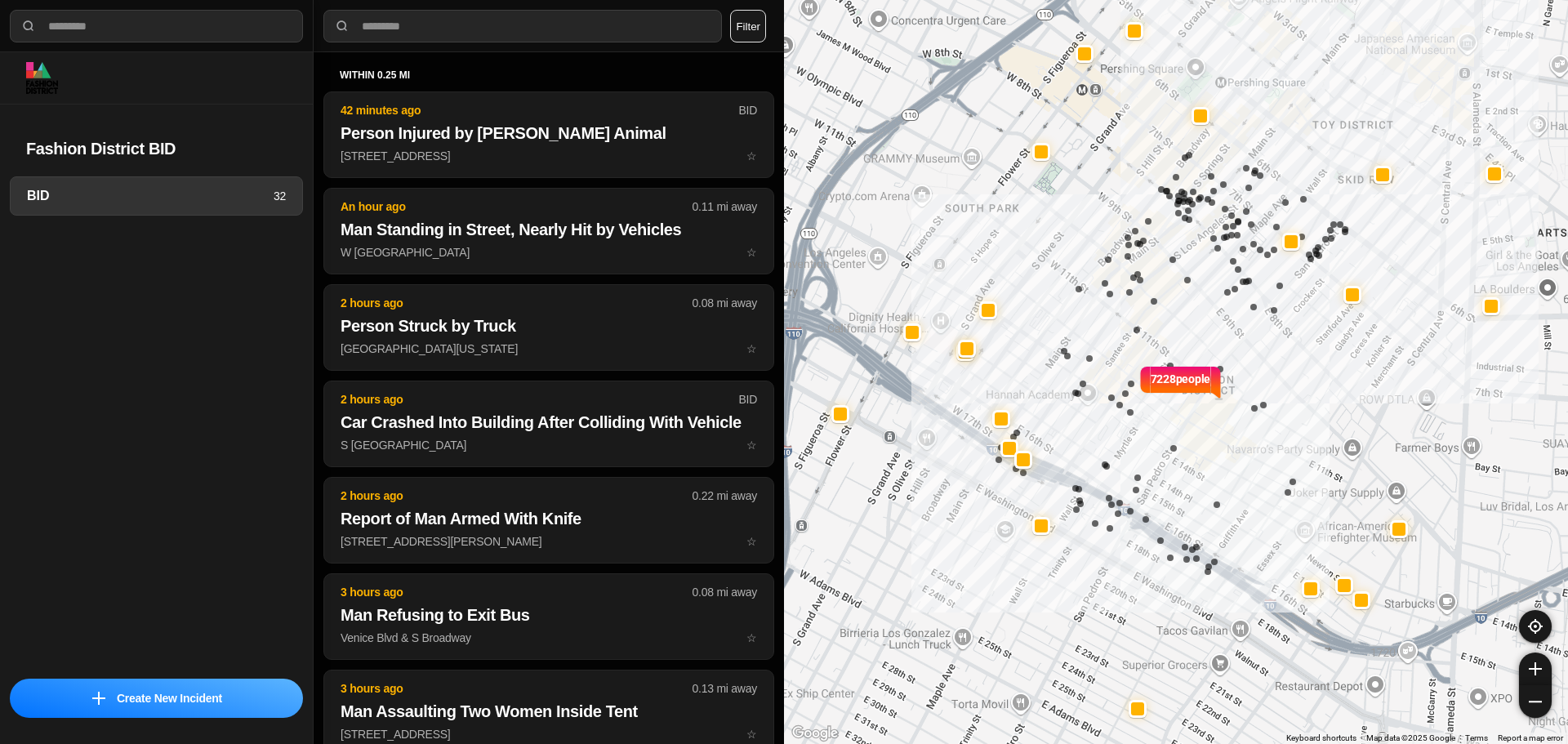
select select "*"
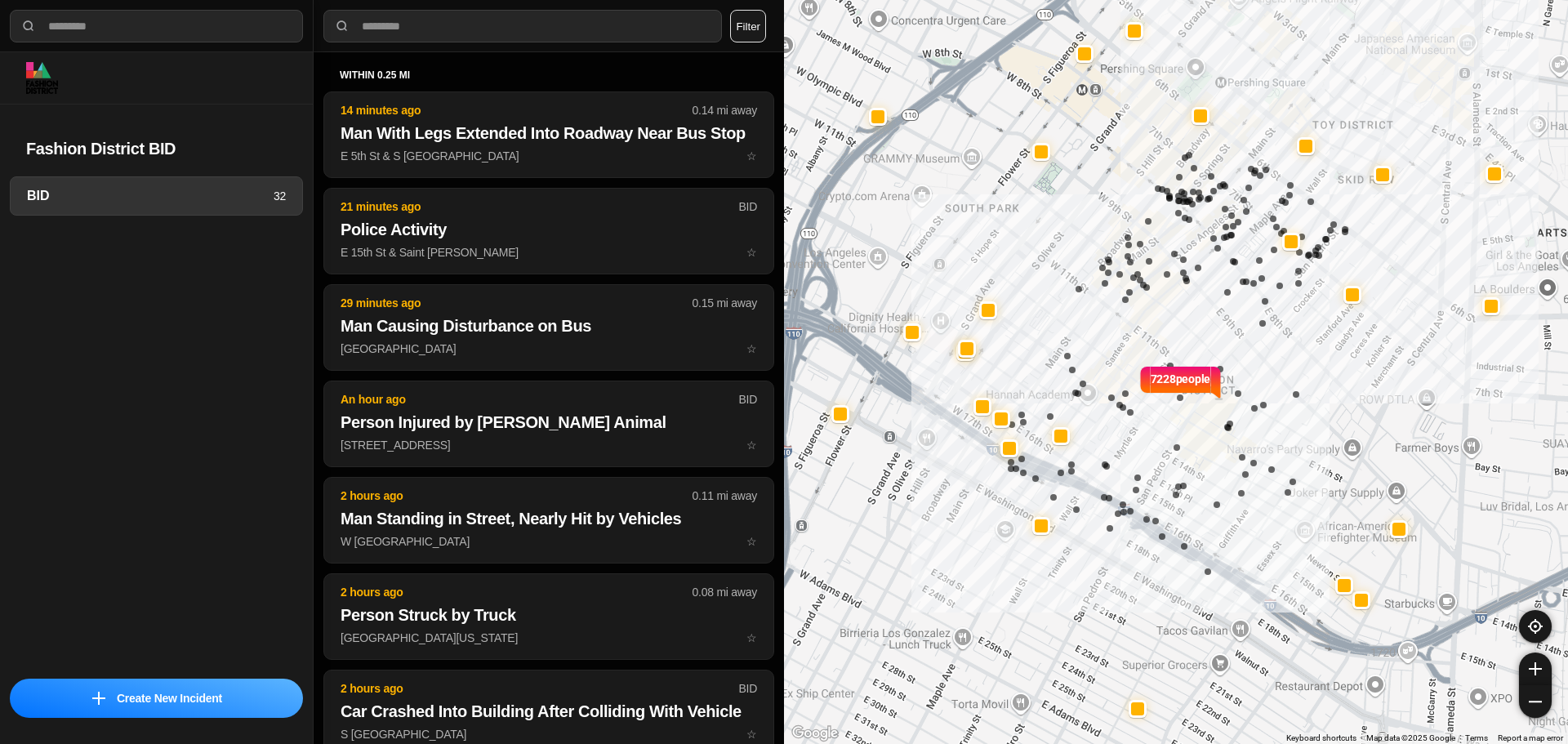
select select "*"
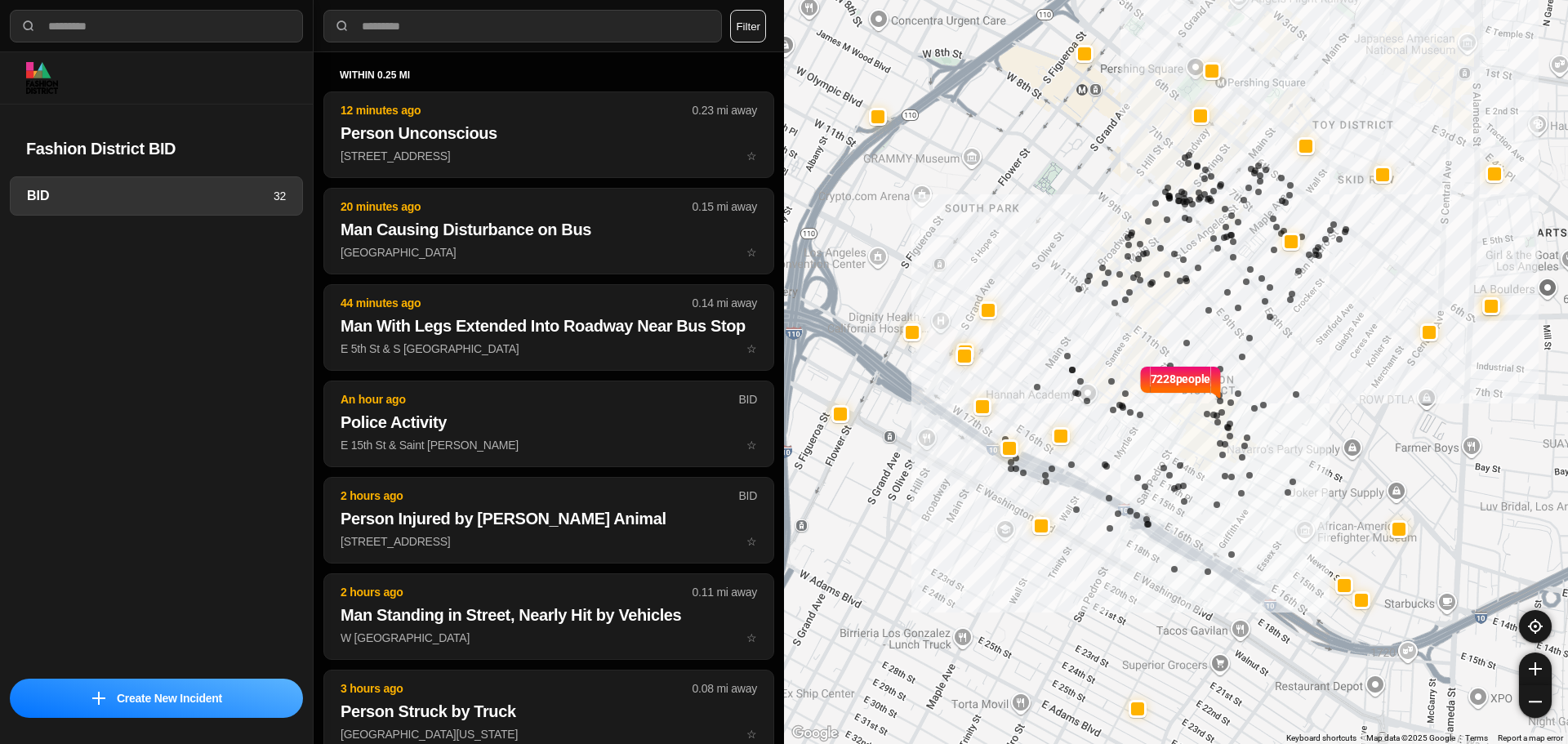
select select "*"
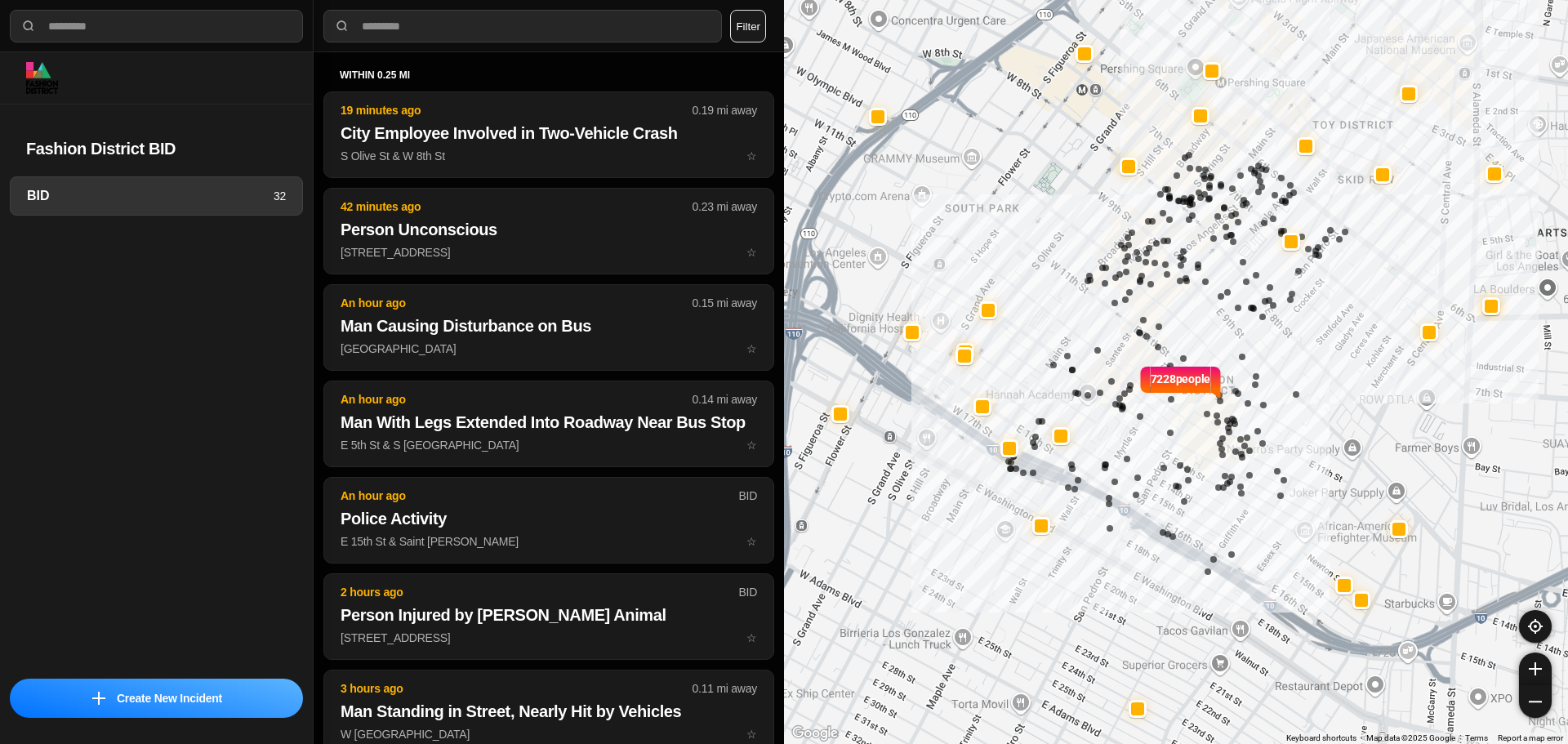
select select "*"
